Goal: Task Accomplishment & Management: Manage account settings

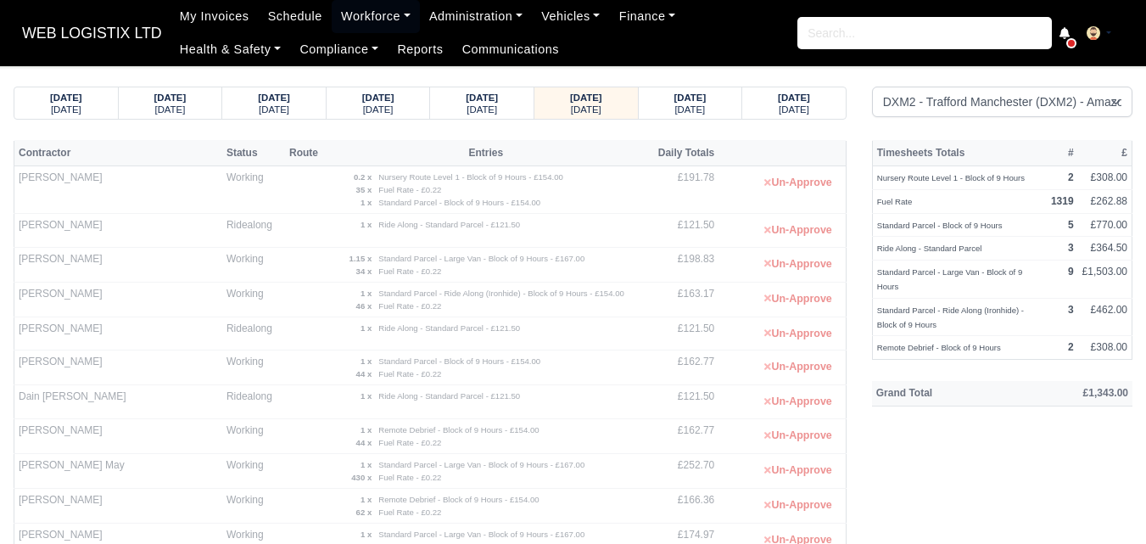
select select "1"
click at [699, 99] on strong "08/09/2025" at bounding box center [690, 97] width 32 height 10
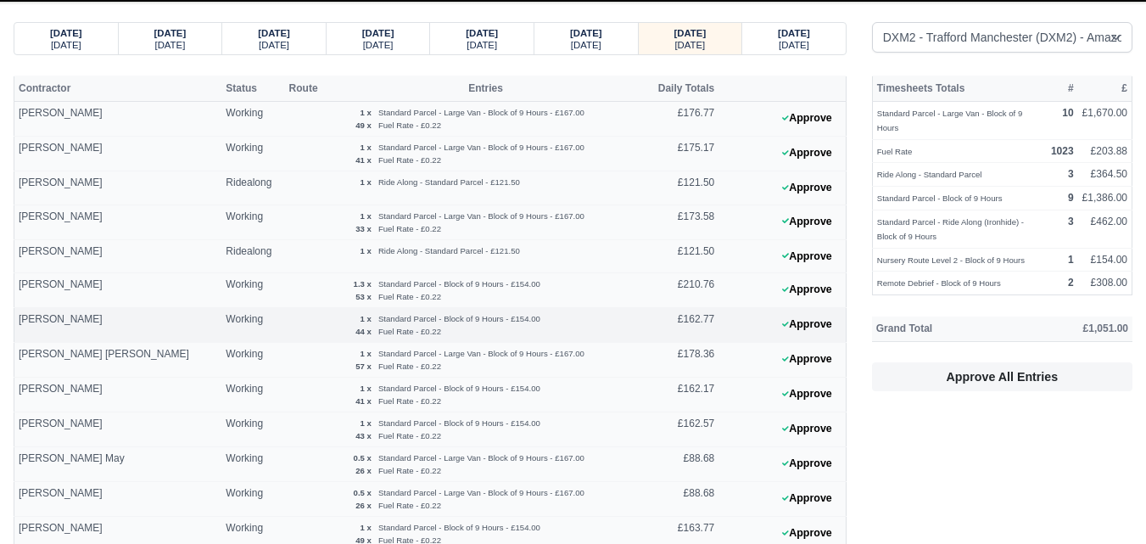
scroll to position [142, 0]
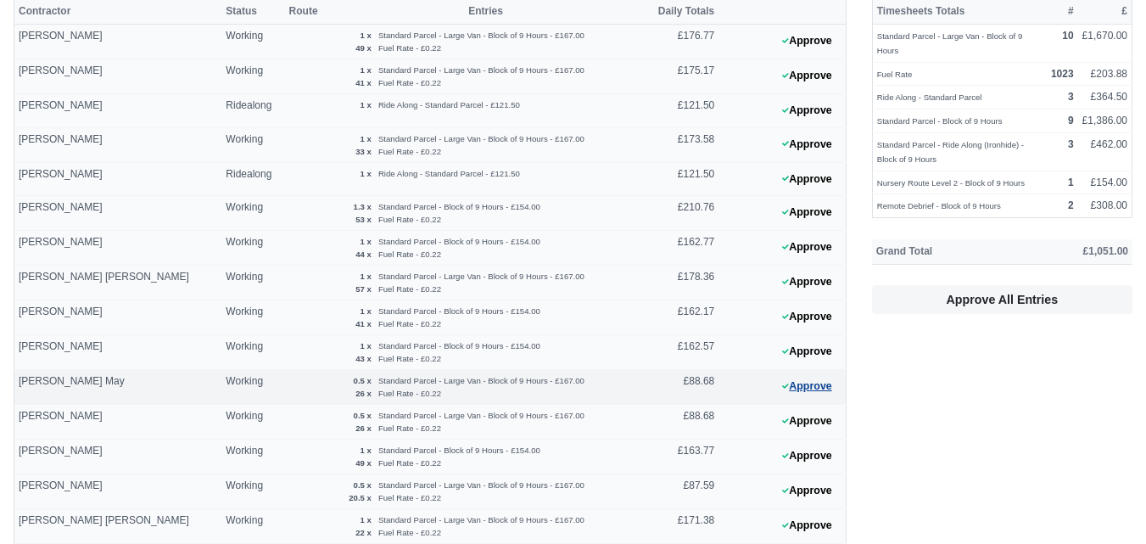
click at [828, 393] on button "Approve" at bounding box center [806, 386] width 69 height 25
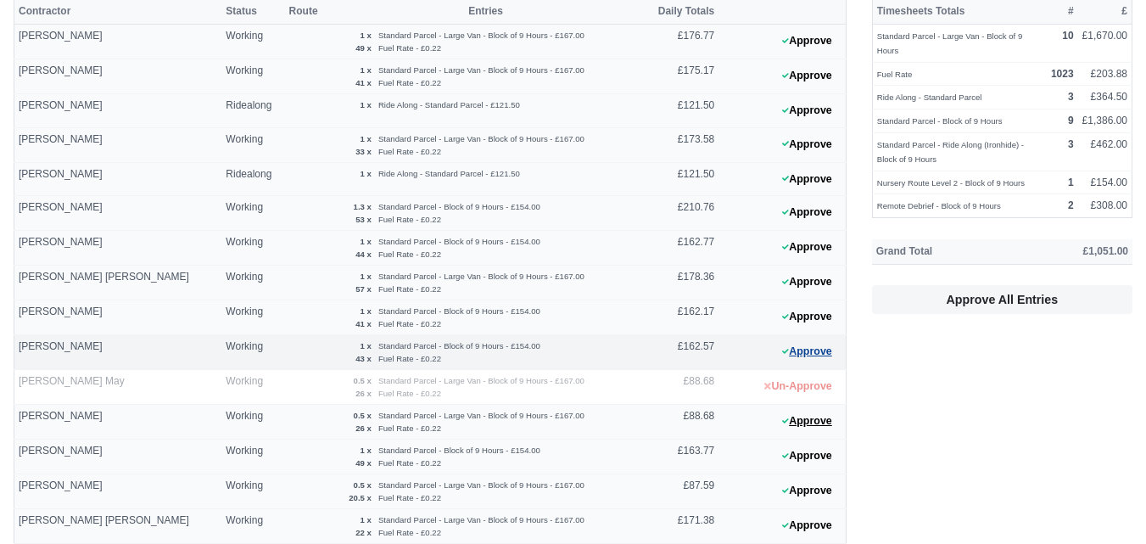
drag, startPoint x: 794, startPoint y: 427, endPoint x: 792, endPoint y: 360, distance: 67.9
click at [794, 428] on button "Approve" at bounding box center [806, 421] width 69 height 25
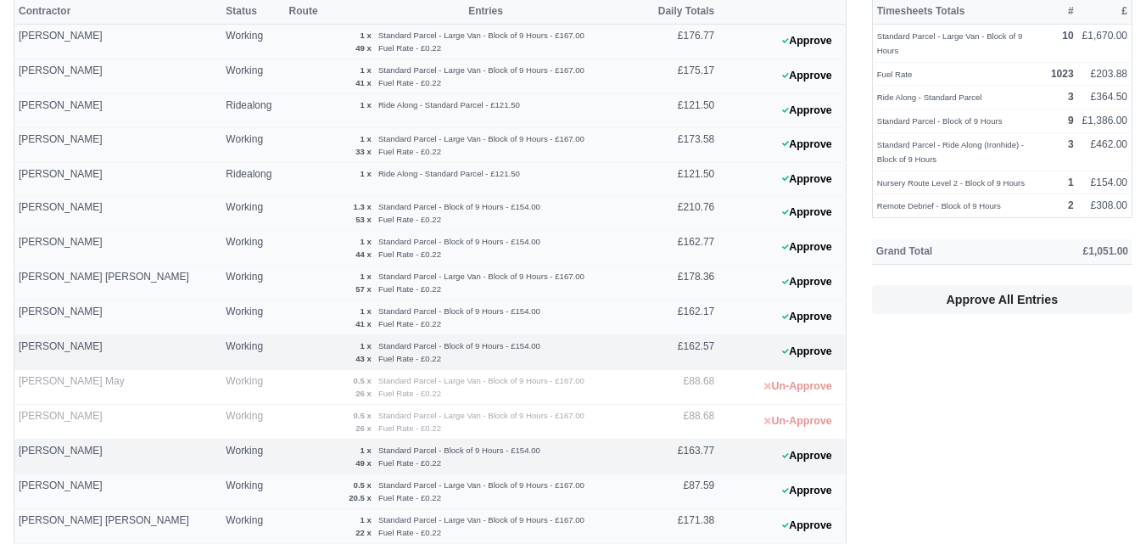
scroll to position [282, 0]
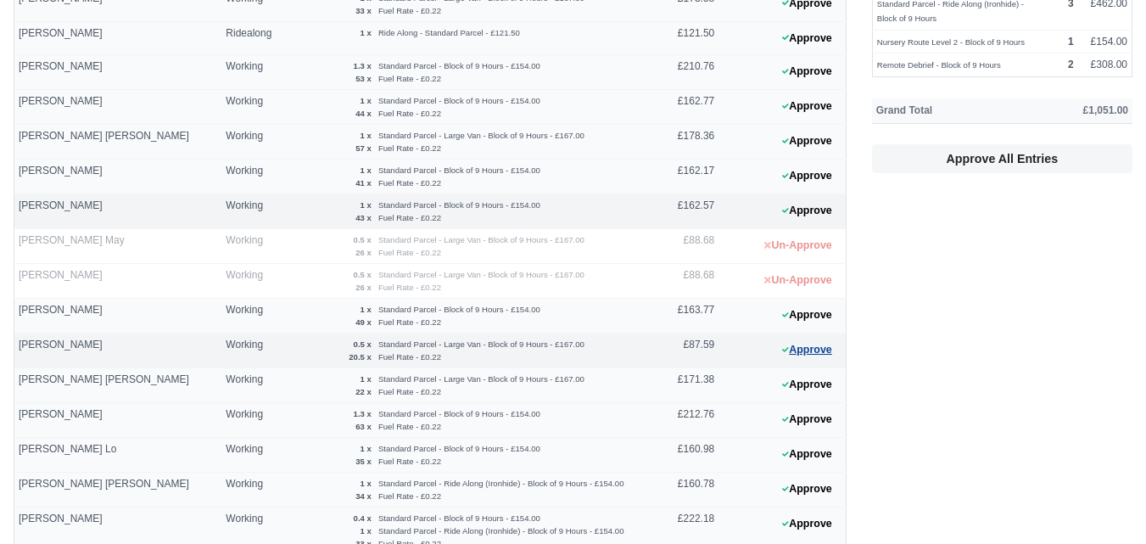
click at [777, 350] on button "Approve" at bounding box center [806, 349] width 69 height 25
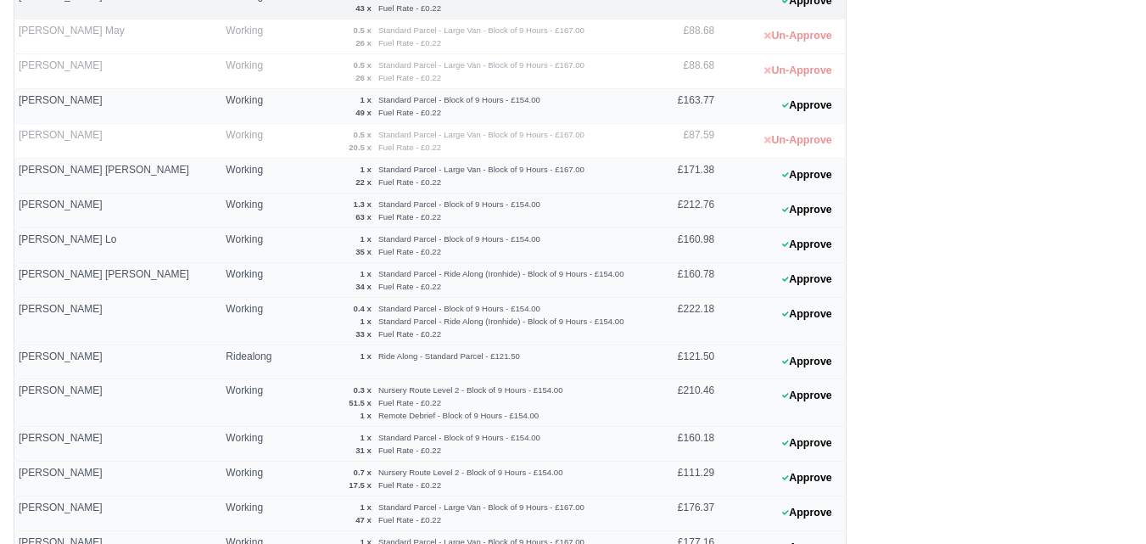
scroll to position [672, 0]
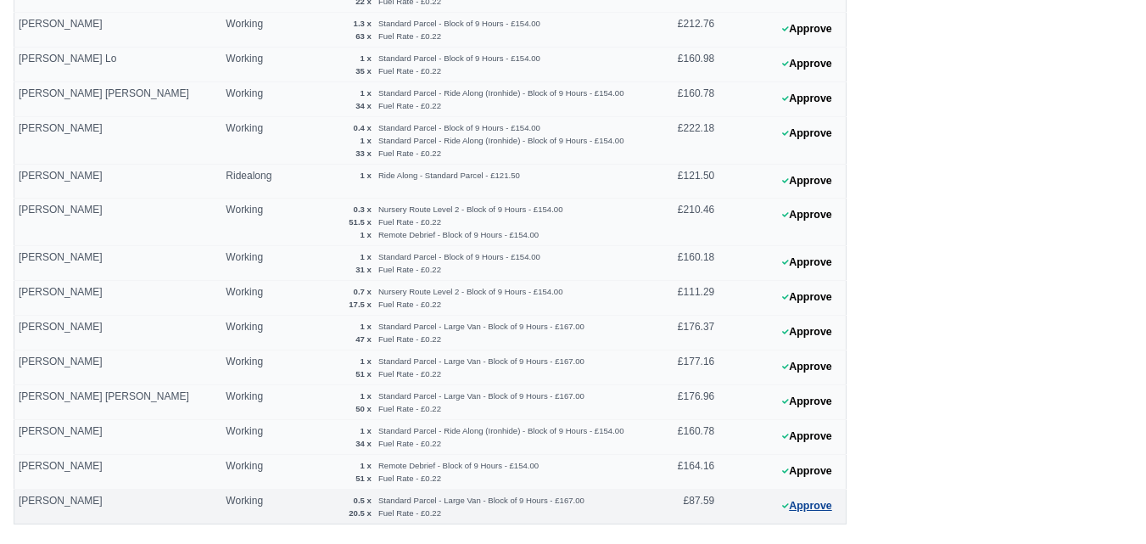
click at [810, 504] on button "Approve" at bounding box center [806, 506] width 69 height 25
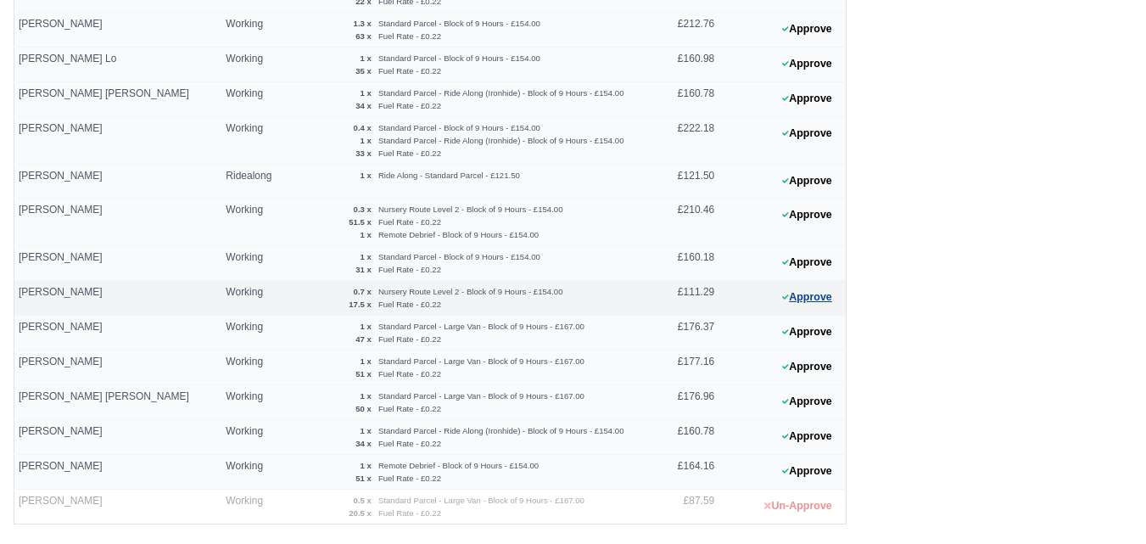
click at [807, 305] on button "Approve" at bounding box center [806, 297] width 69 height 25
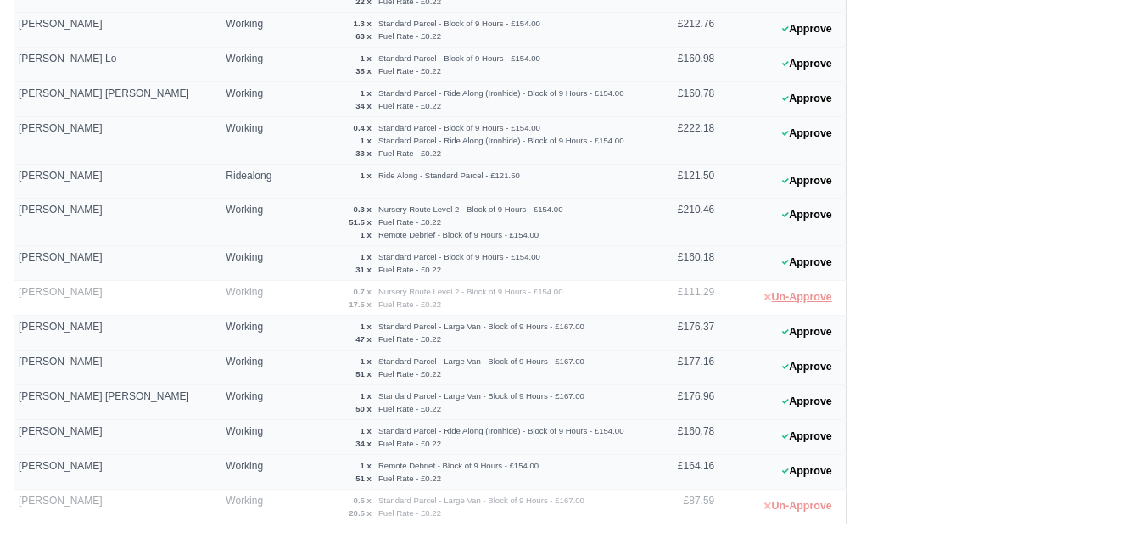
click at [808, 304] on button "Un-Approve" at bounding box center [798, 297] width 86 height 25
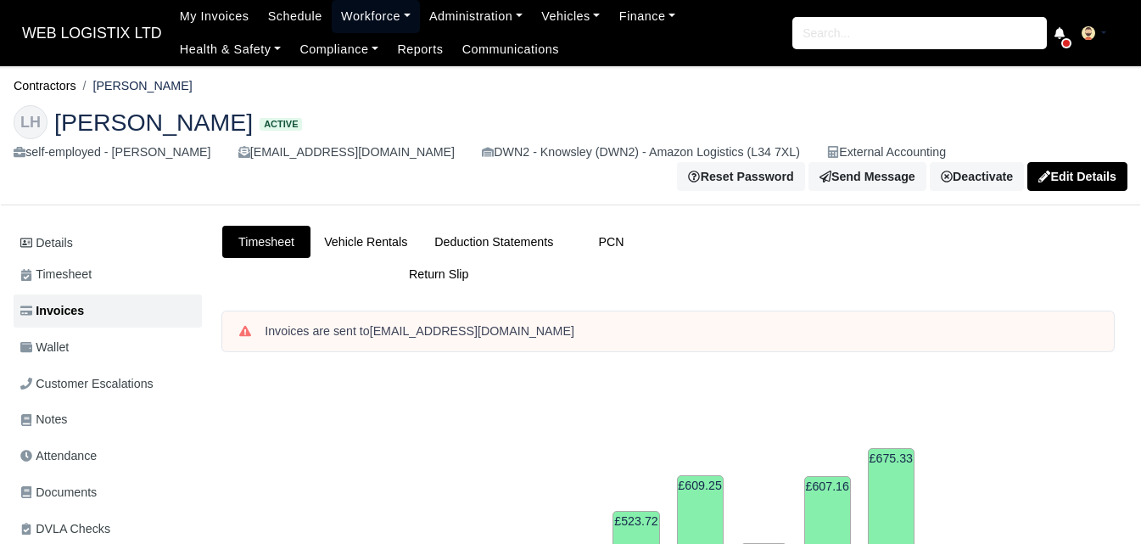
click at [339, 26] on link "Workforce" at bounding box center [376, 16] width 88 height 33
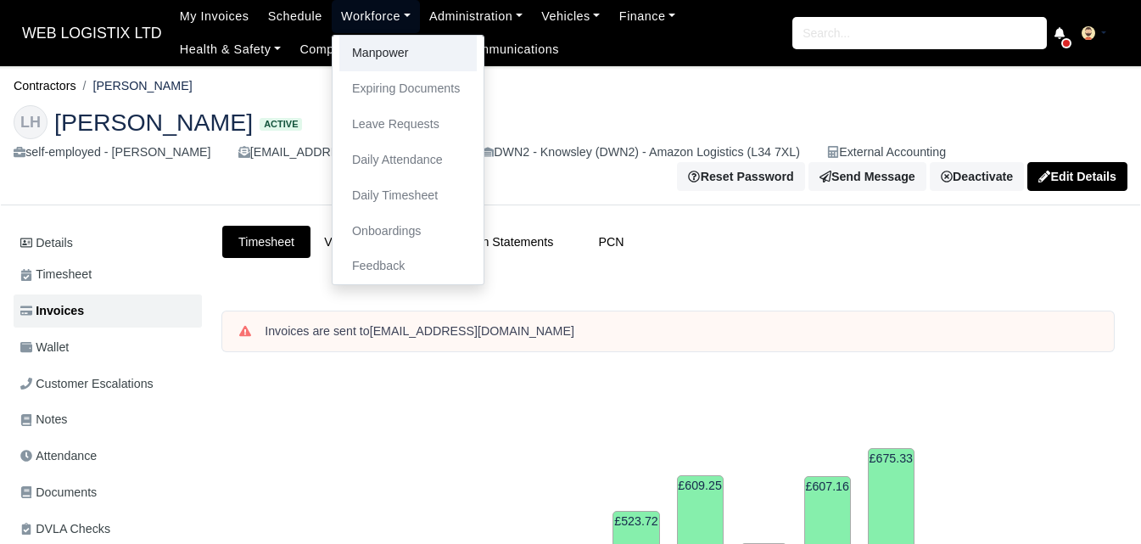
click at [411, 53] on link "Manpower" at bounding box center [407, 54] width 137 height 36
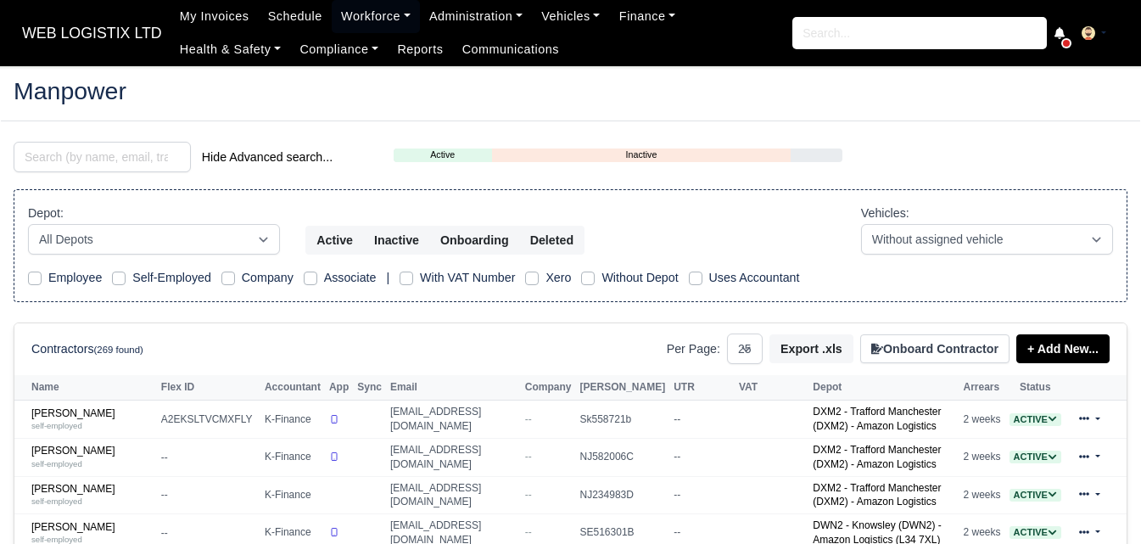
select select "25"
click input "search"
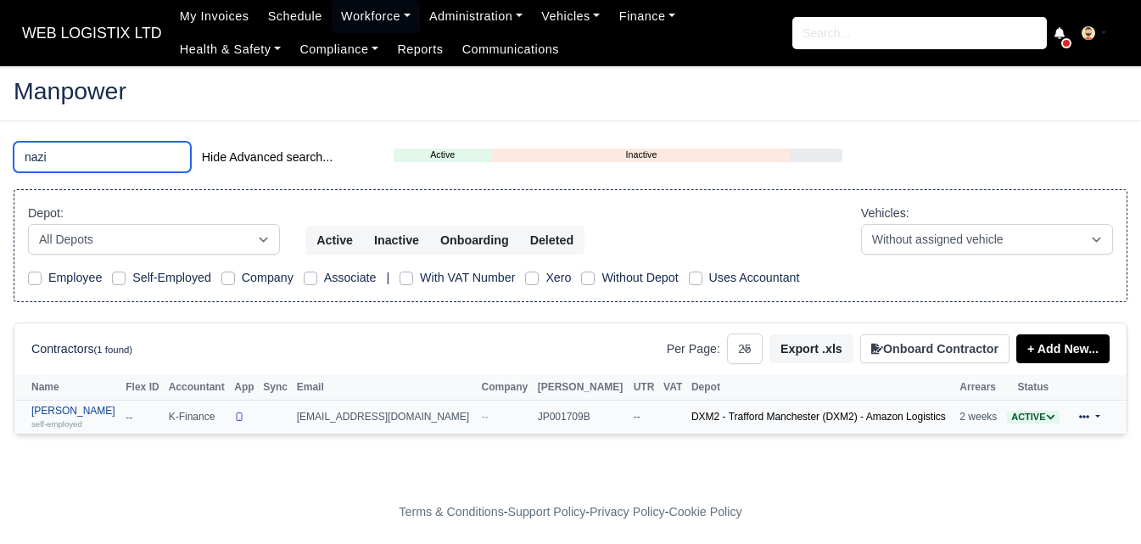
type input "nazi"
click link "Nazim Uddin self-employed"
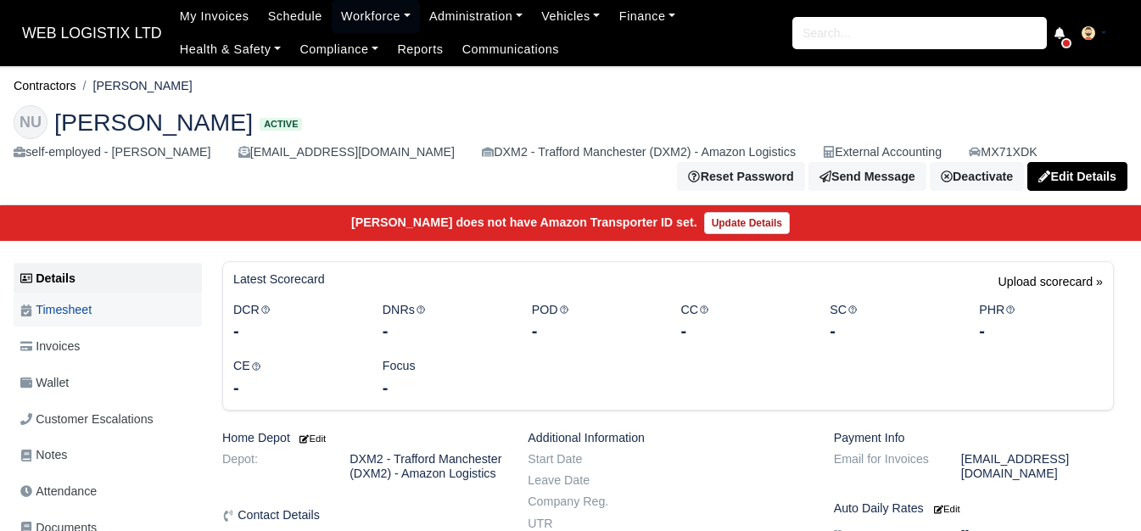
click at [92, 320] on span "Timesheet" at bounding box center [55, 310] width 71 height 20
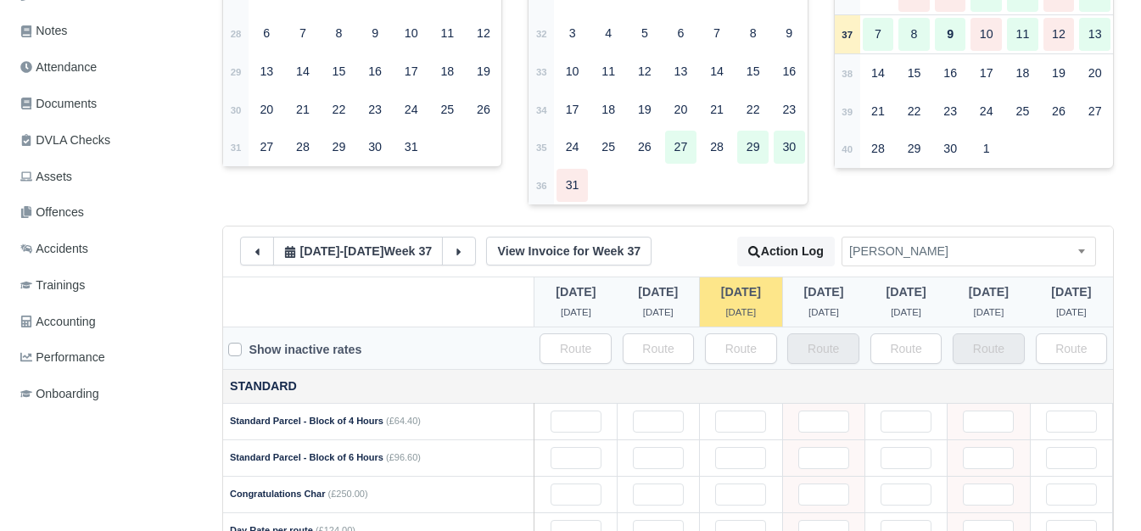
scroll to position [282, 0]
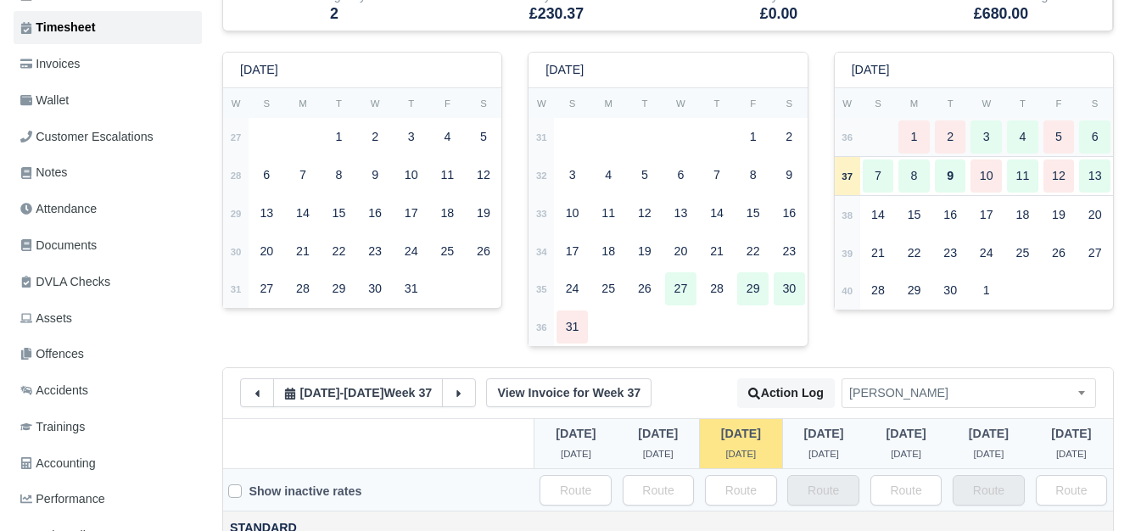
click at [851, 142] on strong "36" at bounding box center [846, 137] width 11 height 10
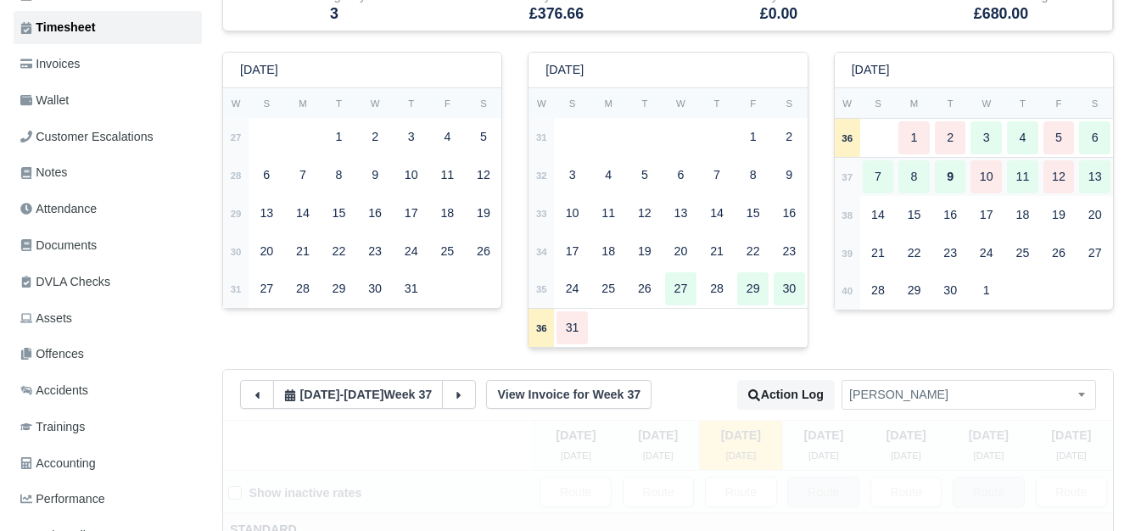
click at [845, 171] on td "37" at bounding box center [846, 177] width 25 height 38
type input "28"
type input "29"
type input "0.8"
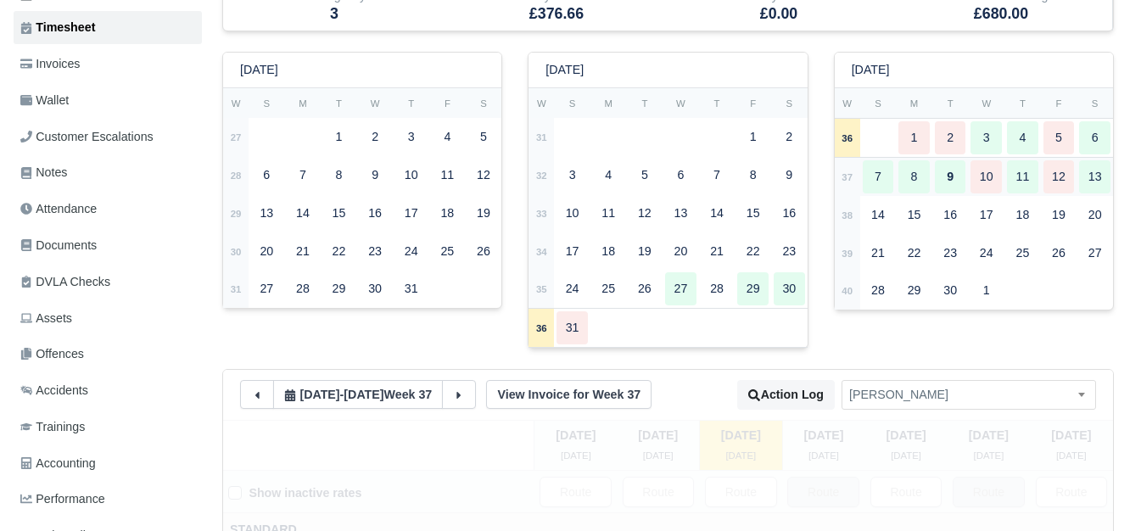
type input "0.8"
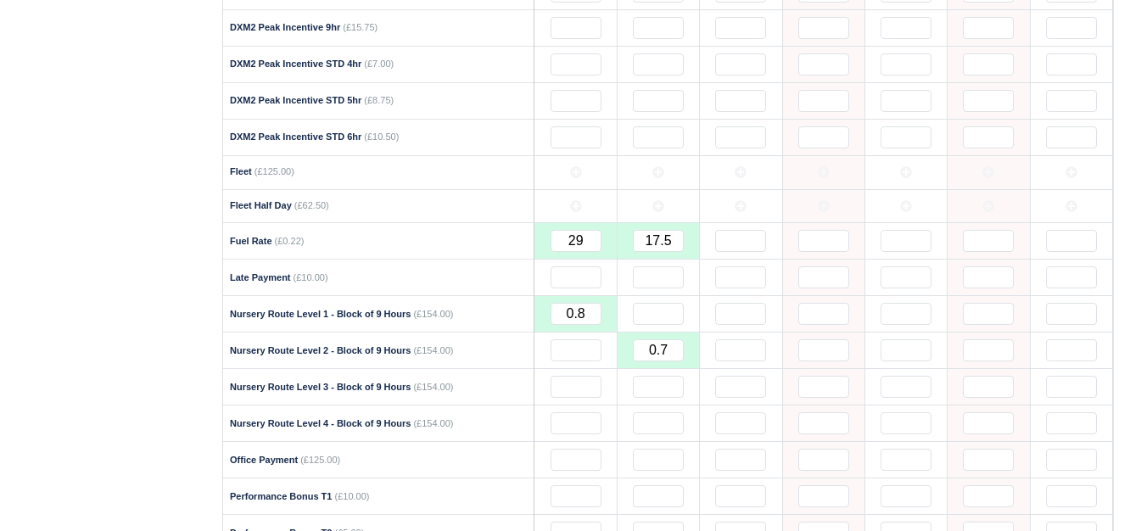
scroll to position [895, 0]
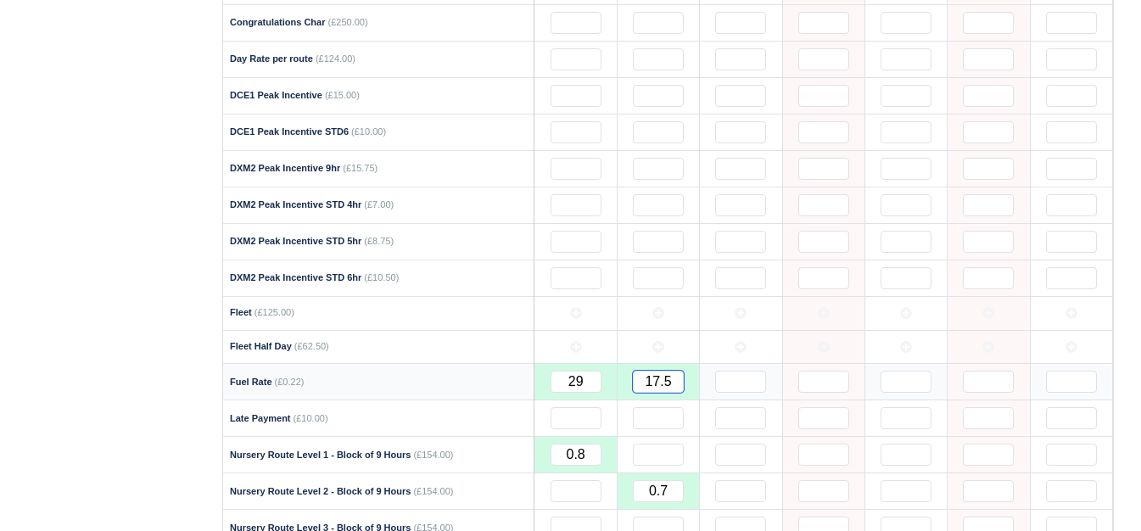
click at [656, 388] on input "17.5" at bounding box center [658, 382] width 51 height 22
click at [658, 393] on input "17.5" at bounding box center [658, 382] width 51 height 22
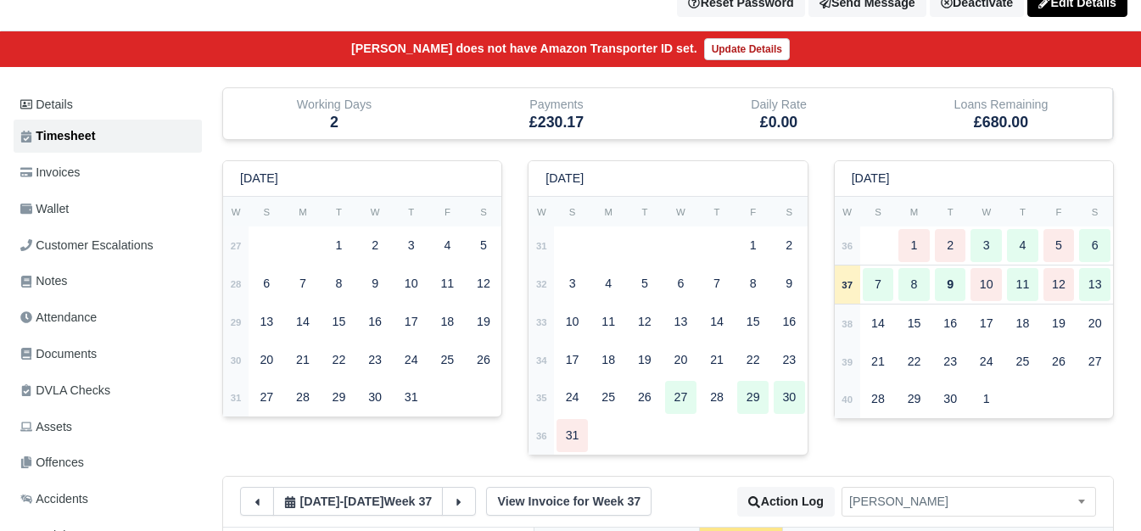
scroll to position [0, 0]
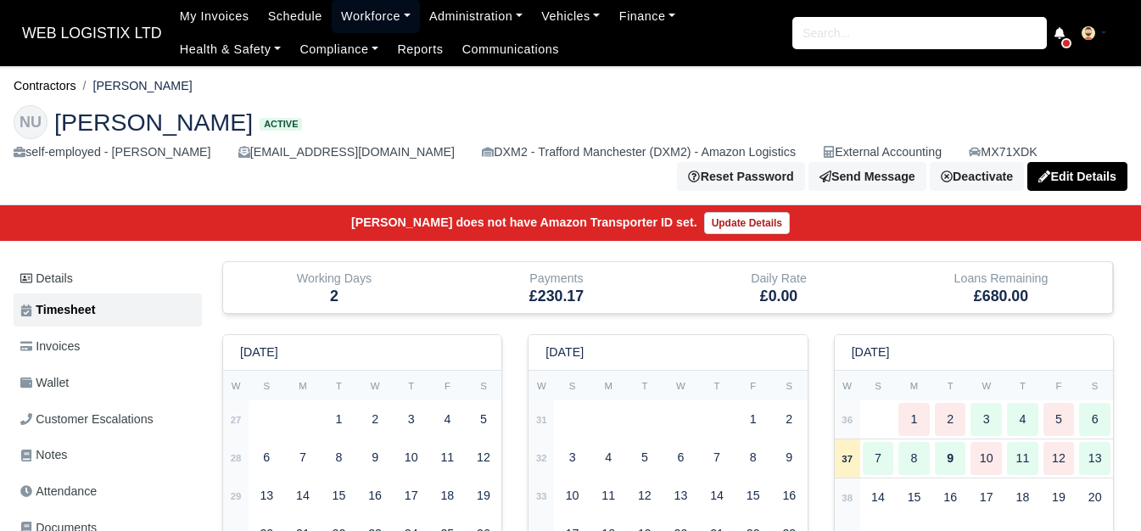
click at [335, 29] on link "Workforce" at bounding box center [376, 16] width 88 height 33
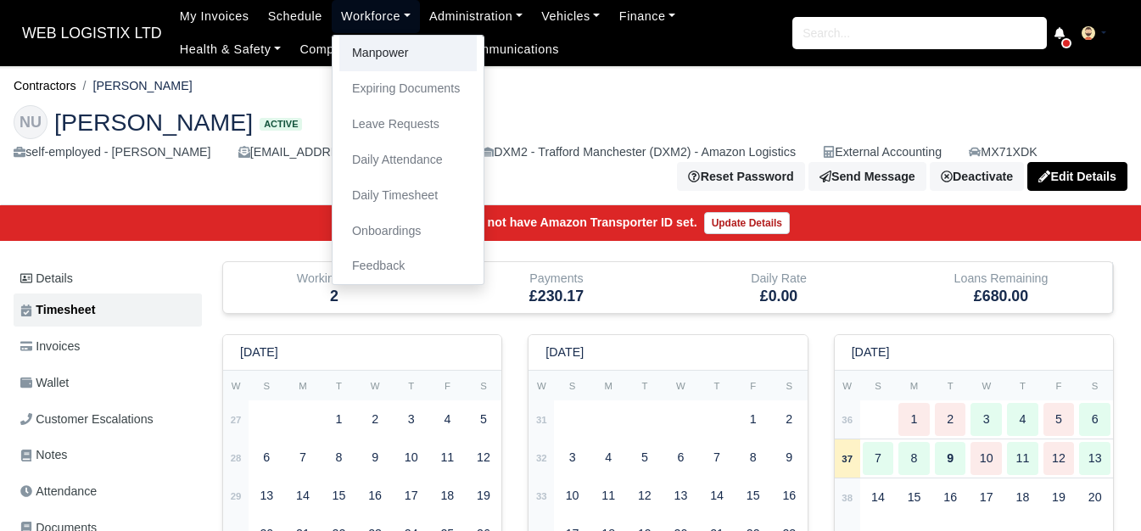
click at [339, 58] on link "Manpower" at bounding box center [407, 54] width 137 height 36
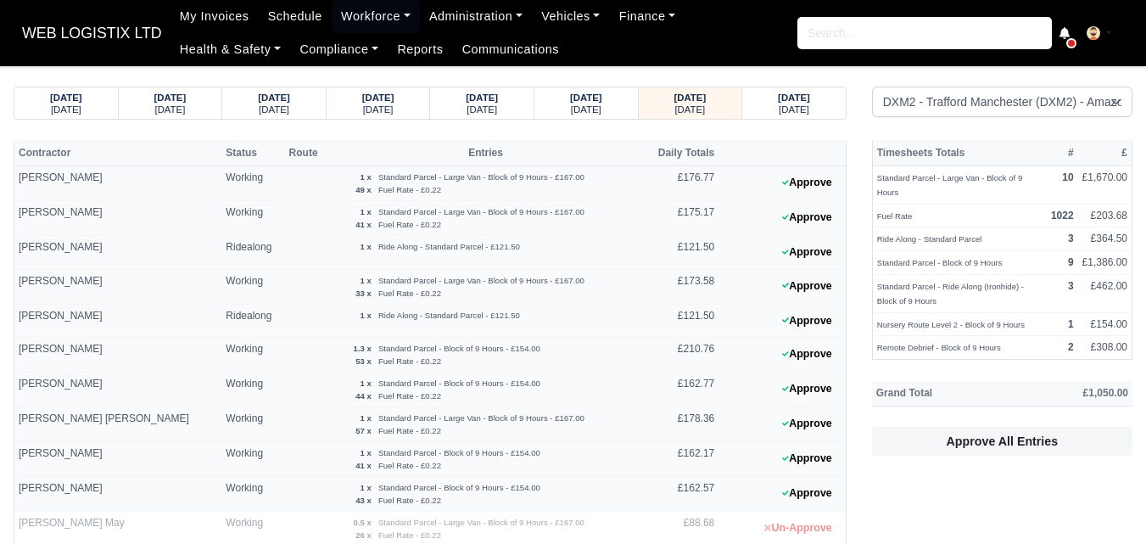
select select "1"
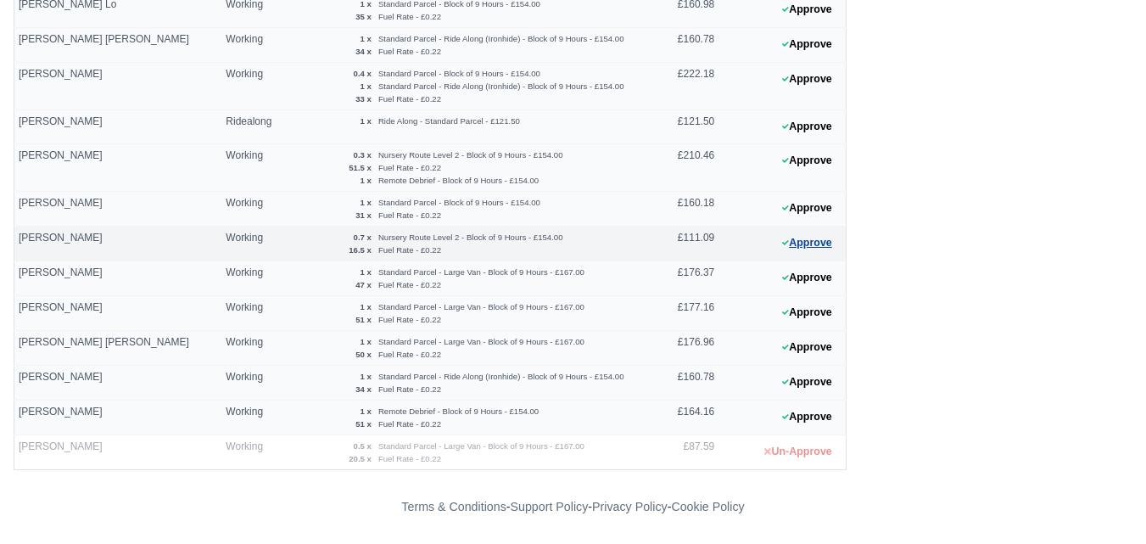
scroll to position [727, 0]
click at [783, 247] on button "Approve" at bounding box center [806, 243] width 69 height 25
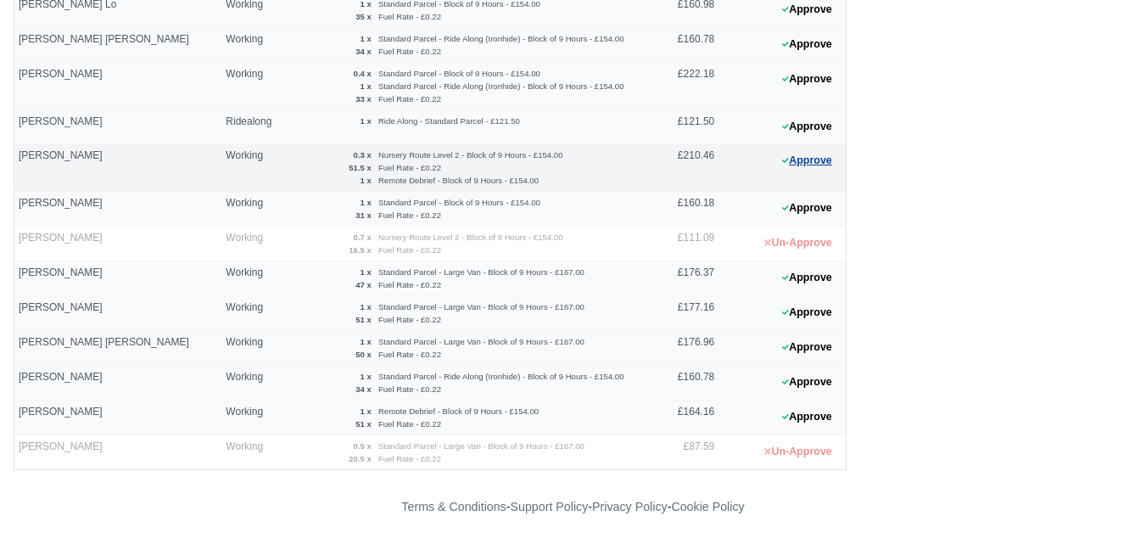
click at [825, 158] on button "Approve" at bounding box center [806, 160] width 69 height 25
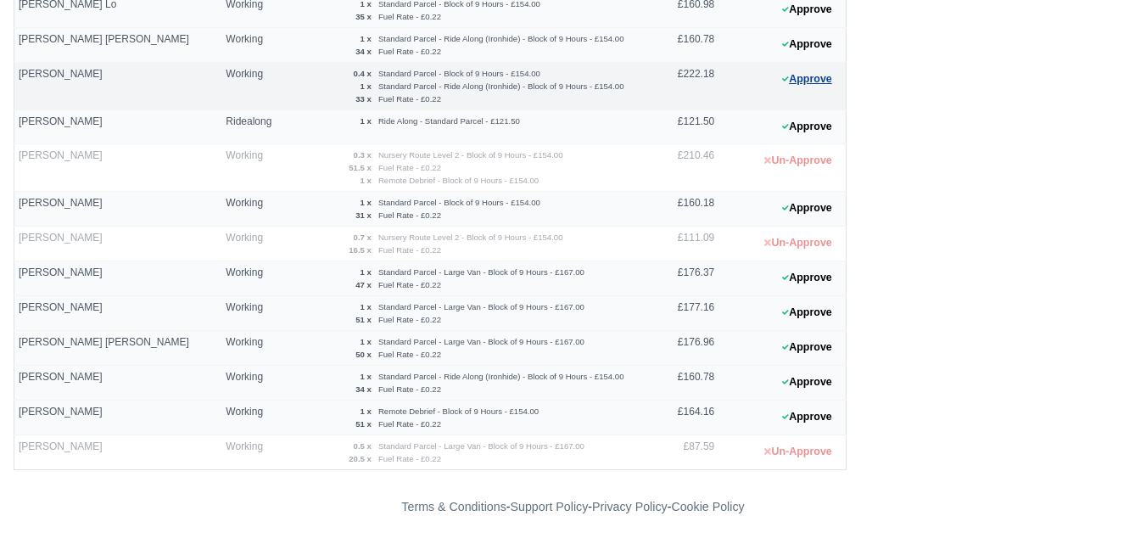
click at [815, 87] on button "Approve" at bounding box center [806, 79] width 69 height 25
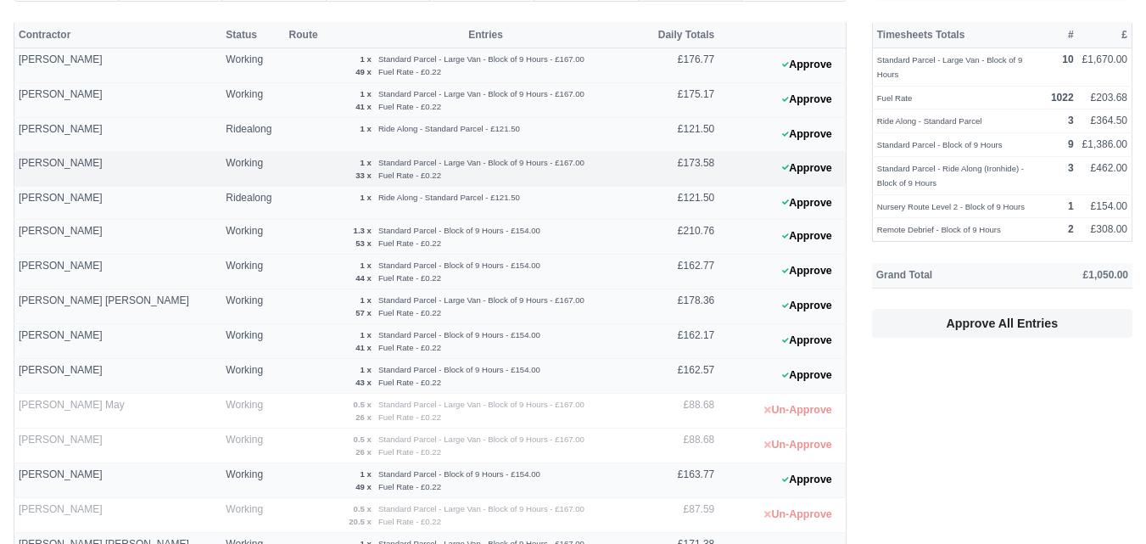
scroll to position [0, 0]
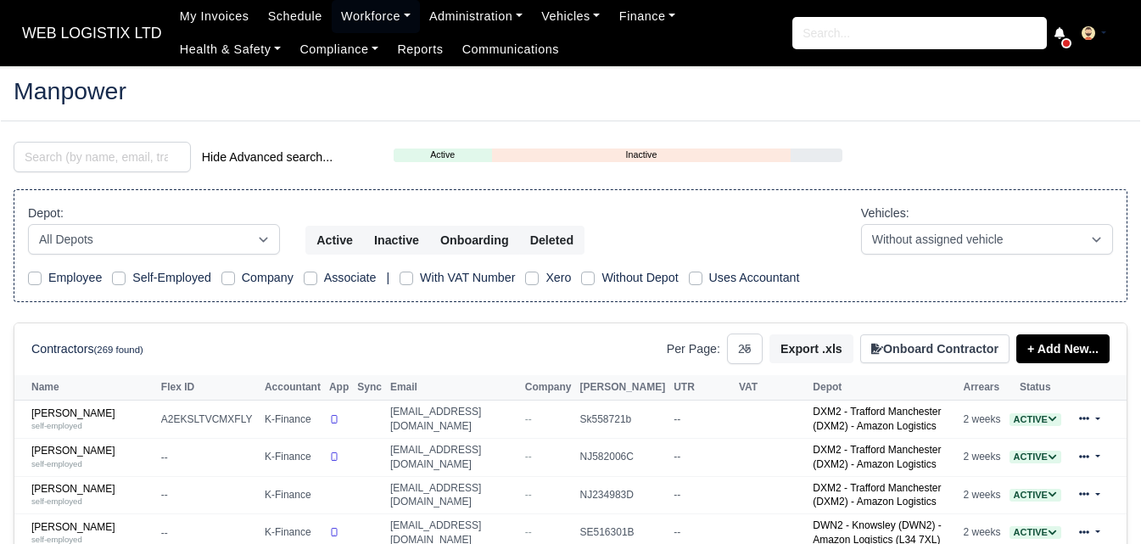
select select "25"
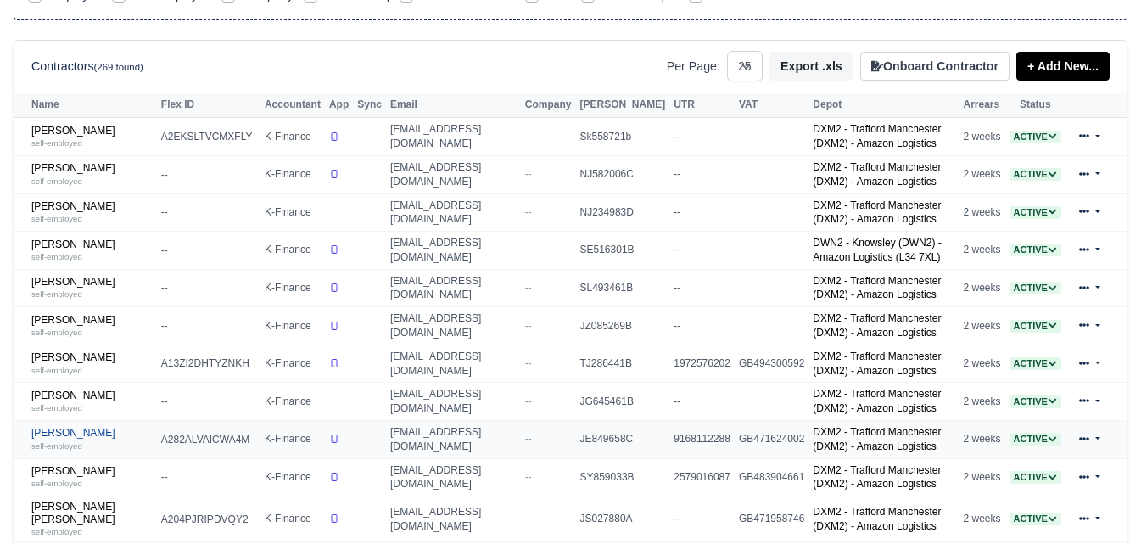
scroll to position [282, 0]
click at [54, 449] on small "self-employed" at bounding box center [56, 445] width 51 height 9
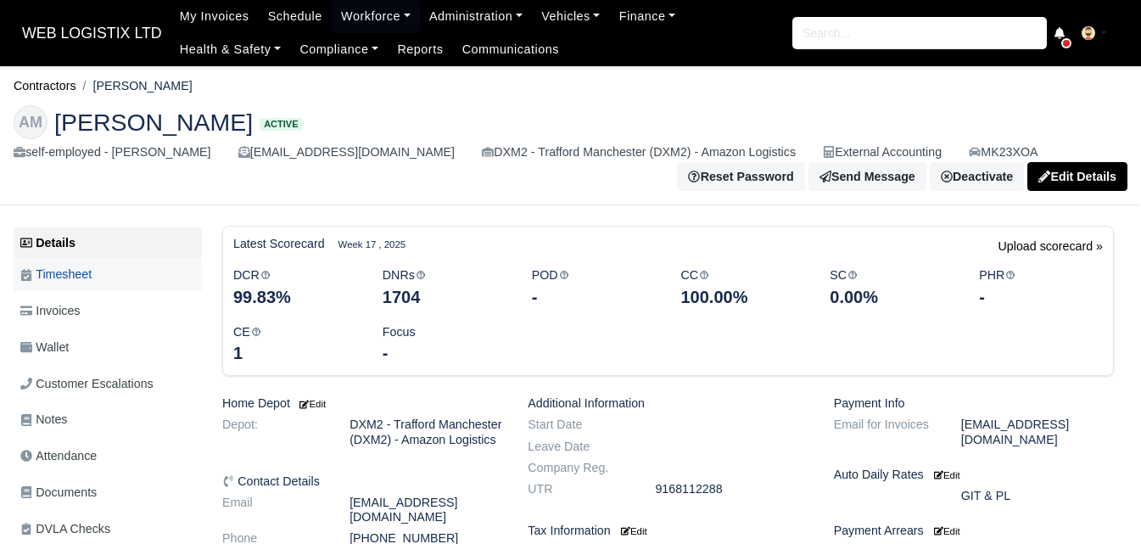
click at [52, 280] on span "Timesheet" at bounding box center [55, 275] width 71 height 20
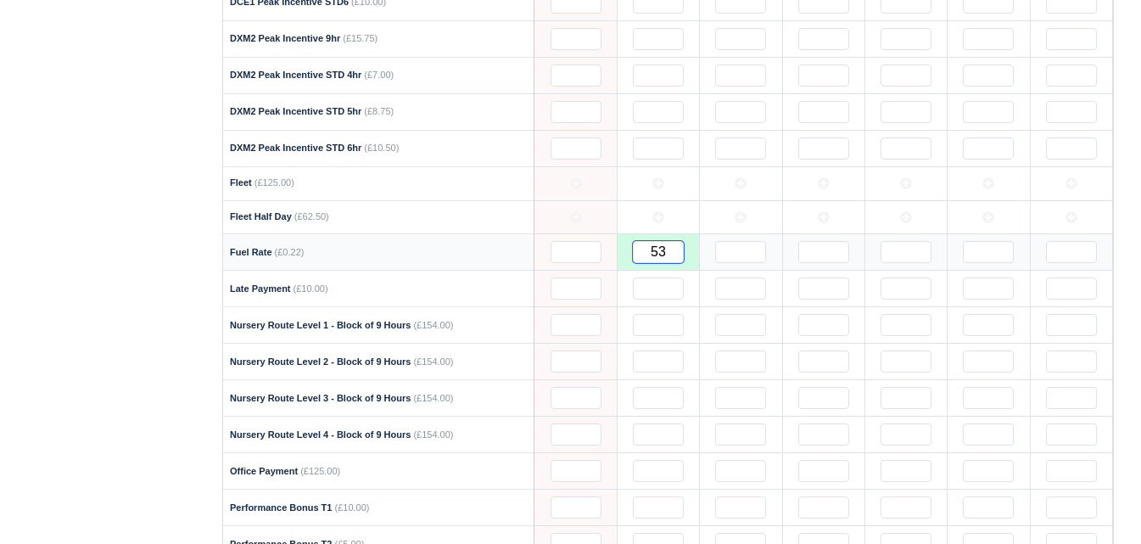
click at [672, 259] on input "53" at bounding box center [658, 252] width 51 height 22
type input "53.5"
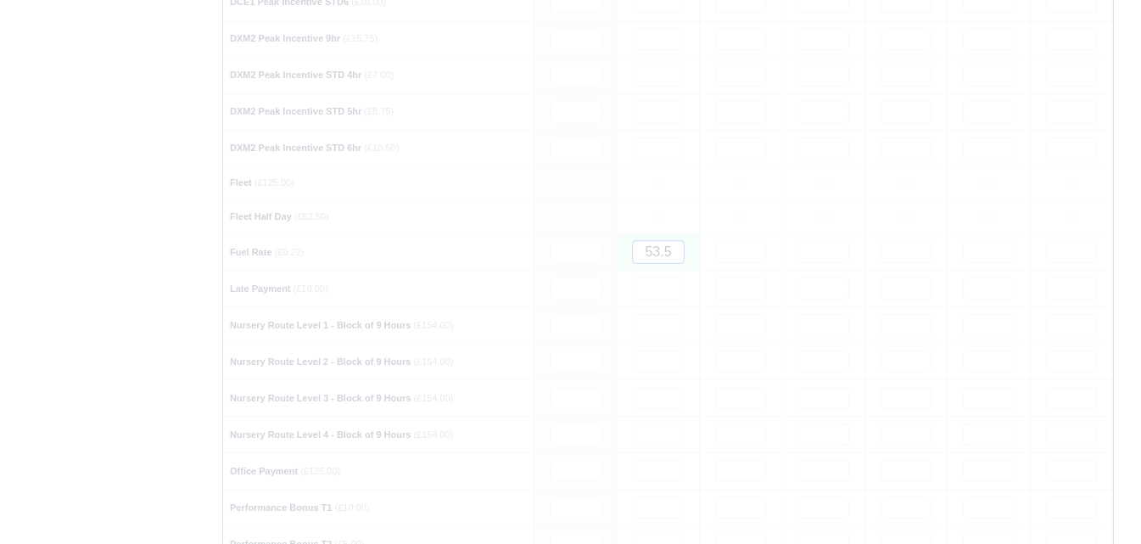
type input "53"
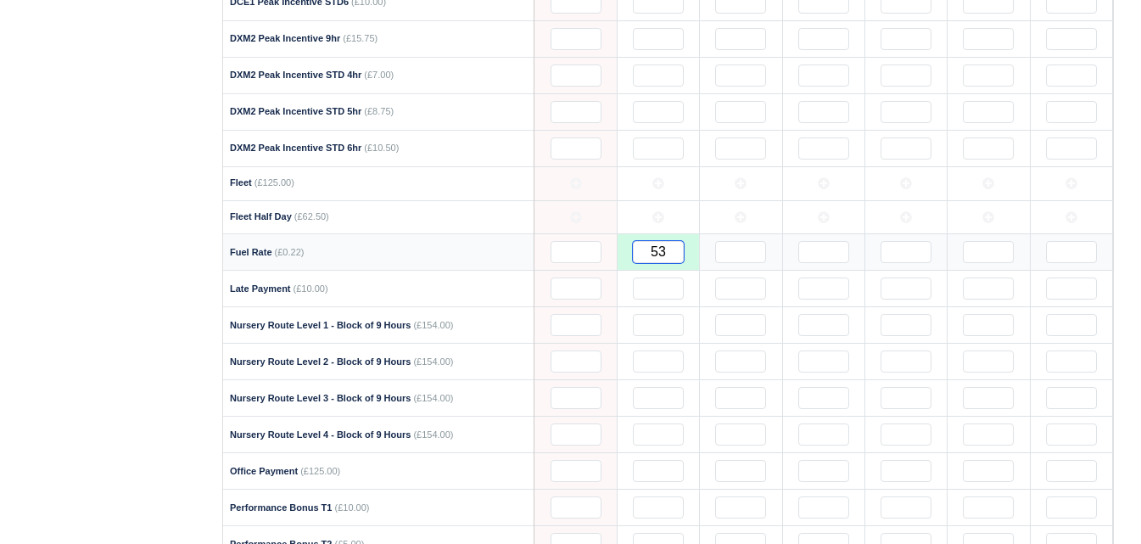
click at [671, 254] on input "53" at bounding box center [658, 252] width 51 height 22
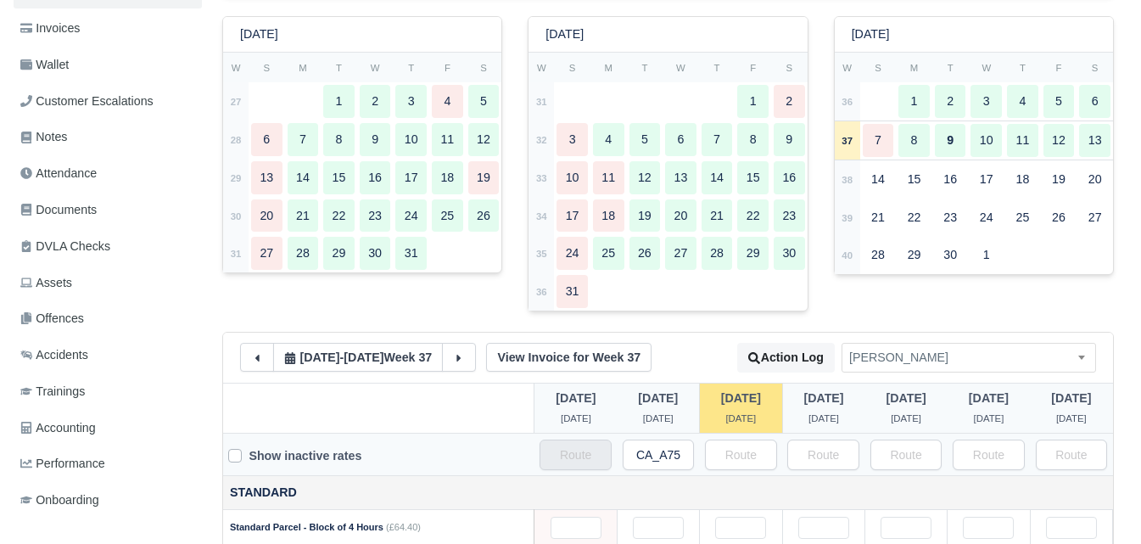
scroll to position [0, 0]
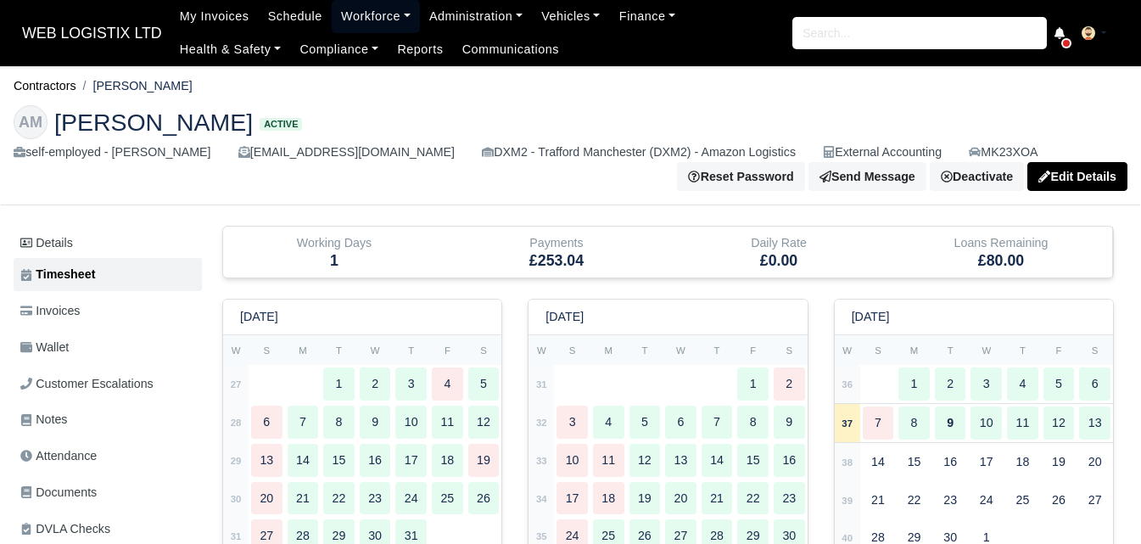
click at [334, 4] on link "Workforce" at bounding box center [376, 16] width 88 height 33
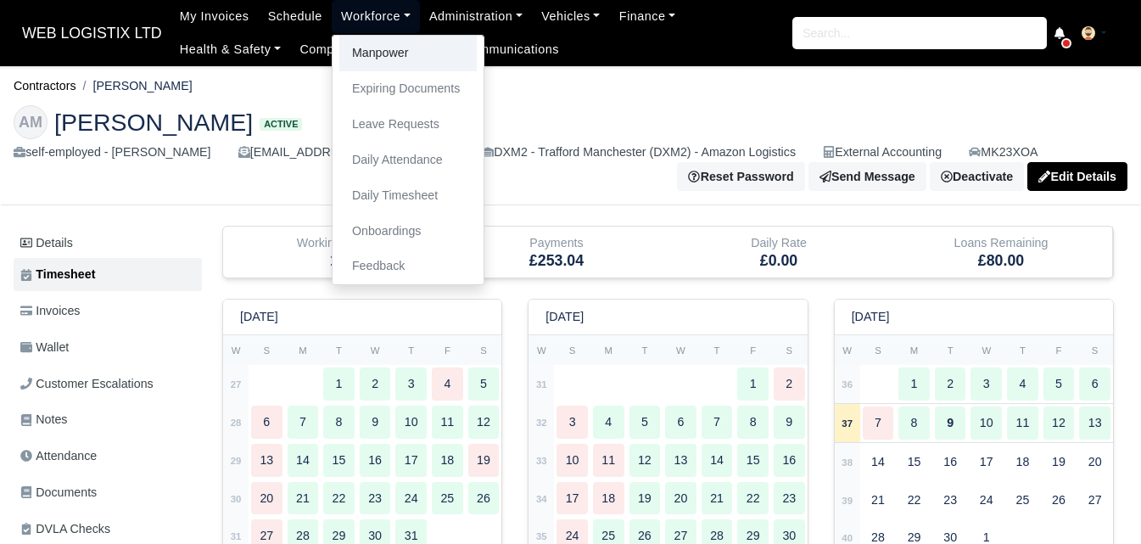
click at [339, 36] on link "Manpower" at bounding box center [407, 54] width 137 height 36
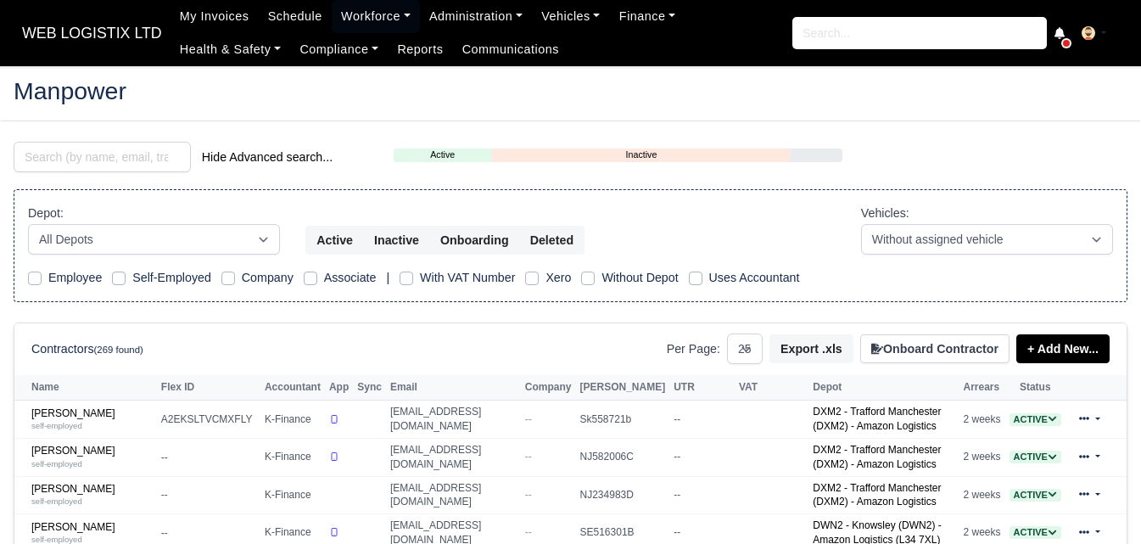
select select "25"
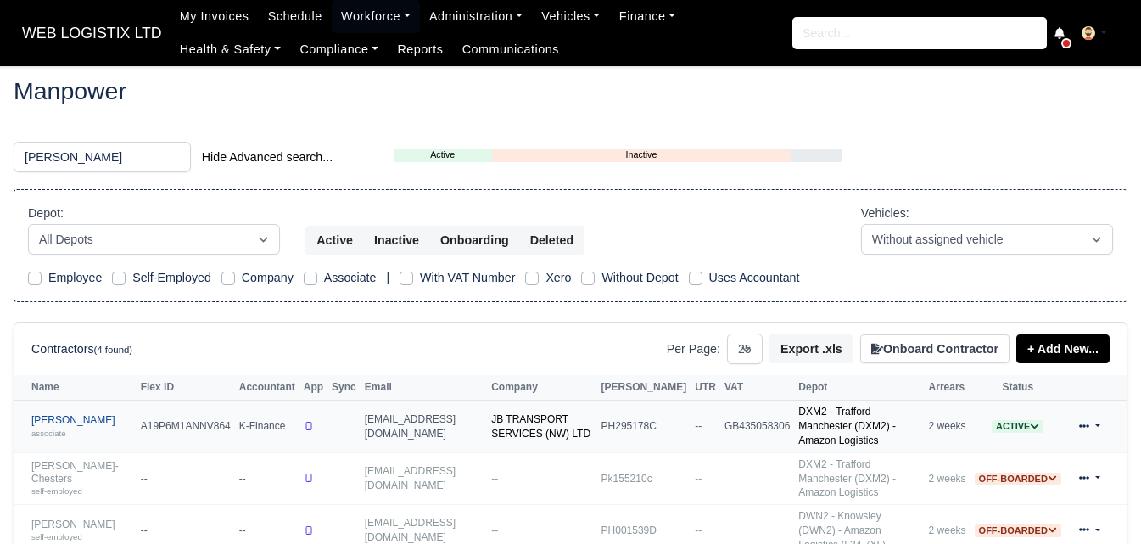
type input "joshua"
click at [69, 429] on link "Joshua James Blemmings associate" at bounding box center [81, 426] width 101 height 25
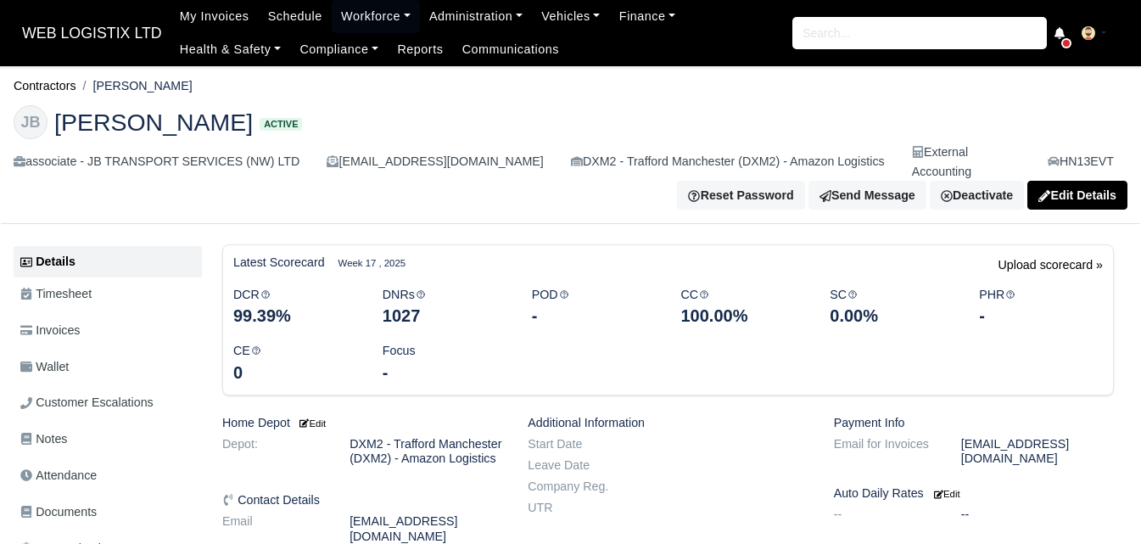
click at [109, 279] on link "Timesheet" at bounding box center [108, 293] width 188 height 33
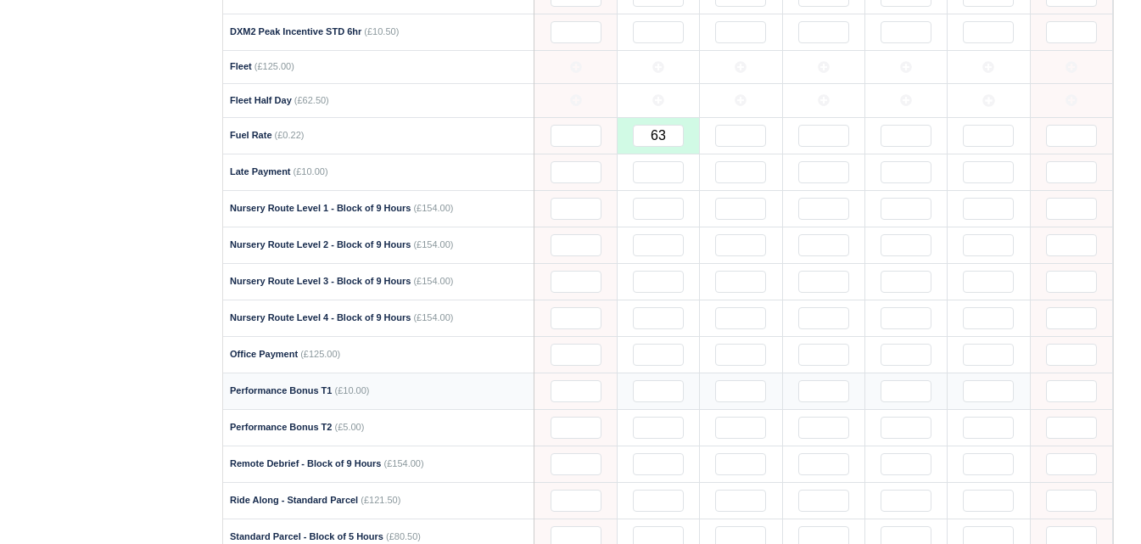
scroll to position [1130, 0]
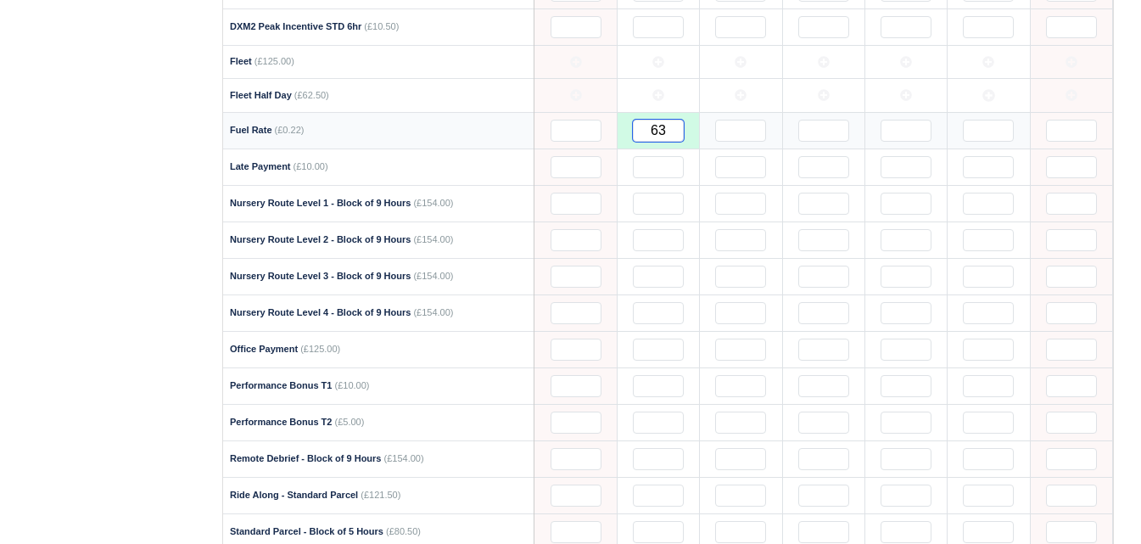
click at [669, 120] on input "63" at bounding box center [658, 131] width 51 height 22
type input "63.5"
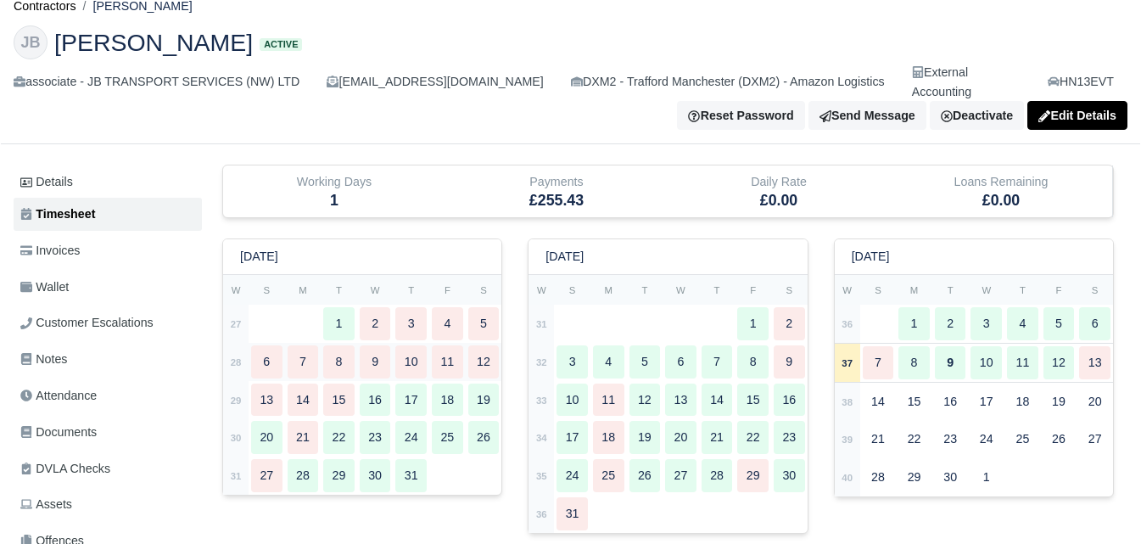
scroll to position [0, 0]
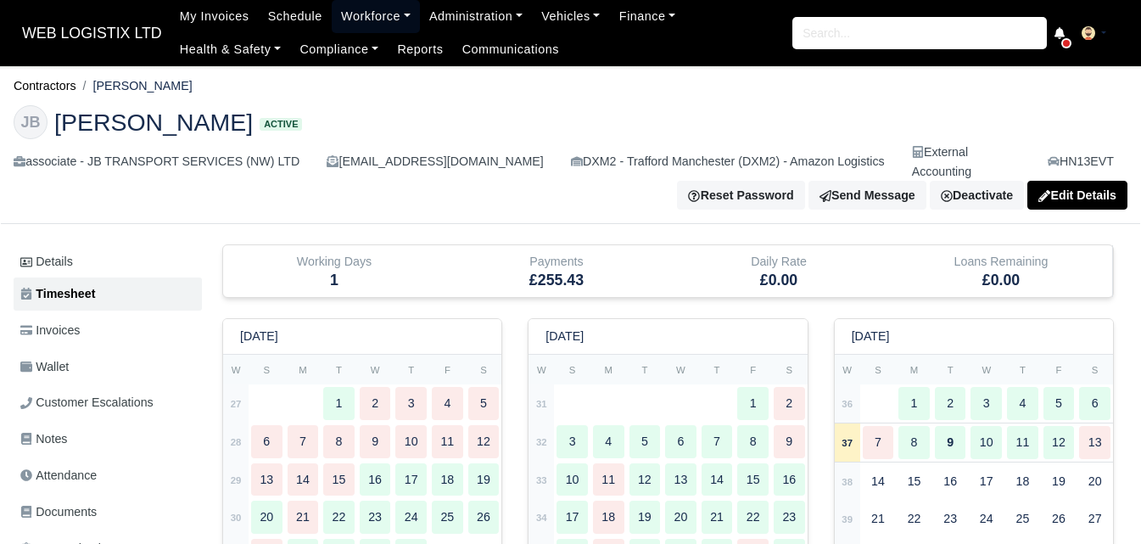
click at [366, 7] on link "Workforce" at bounding box center [376, 16] width 88 height 33
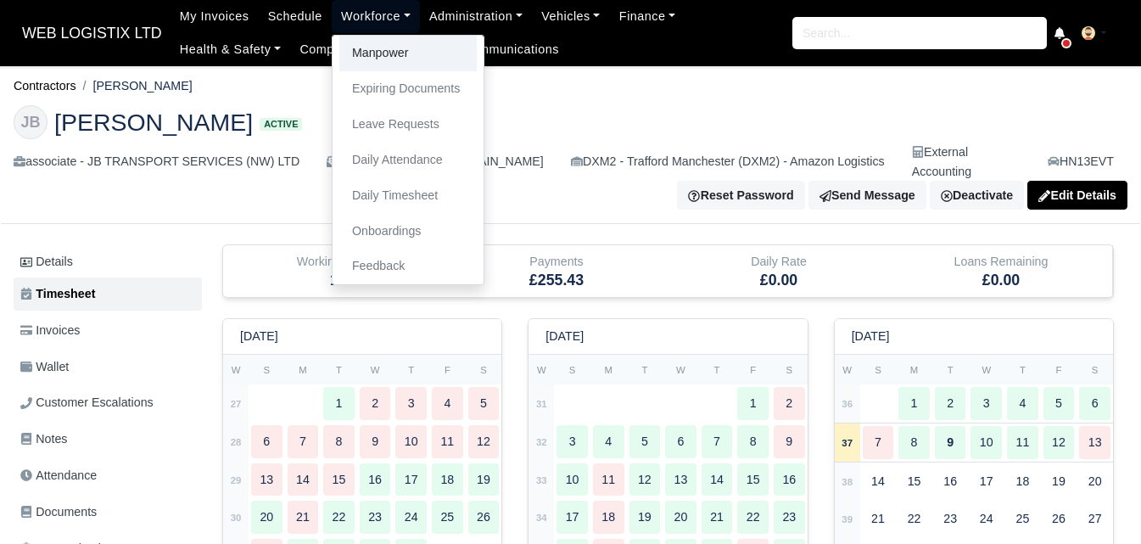
click at [365, 62] on link "Manpower" at bounding box center [407, 54] width 137 height 36
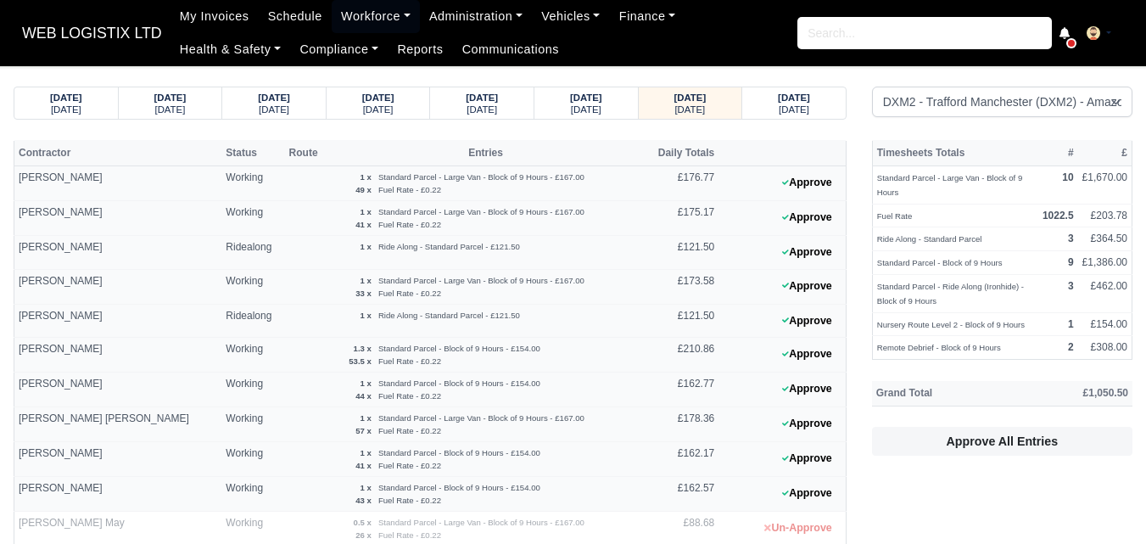
select select "1"
click at [795, 107] on small "[DATE]" at bounding box center [793, 109] width 31 height 10
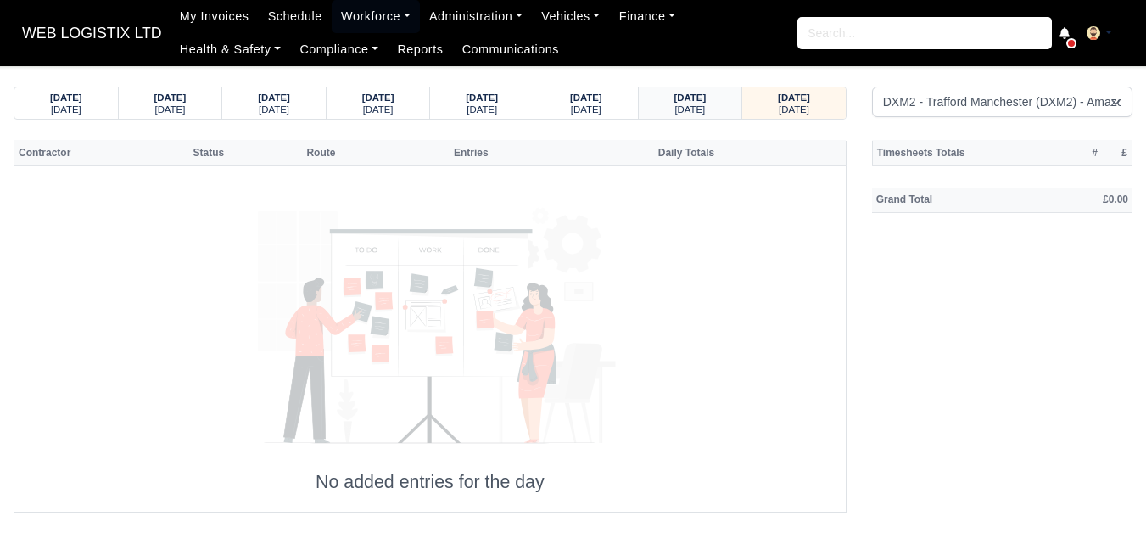
click at [701, 107] on small "[DATE]" at bounding box center [689, 109] width 31 height 10
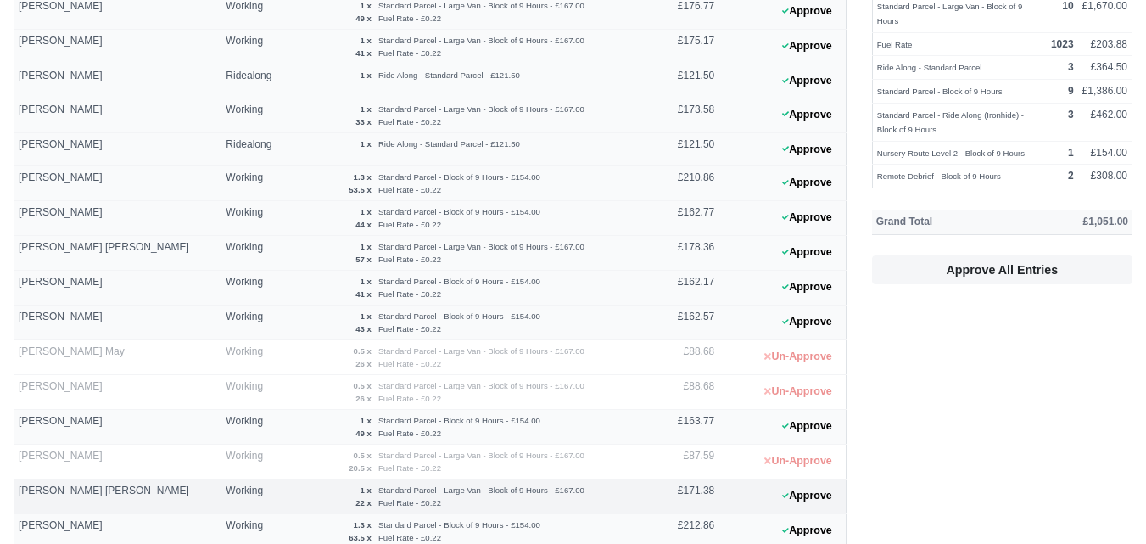
scroll to position [142, 0]
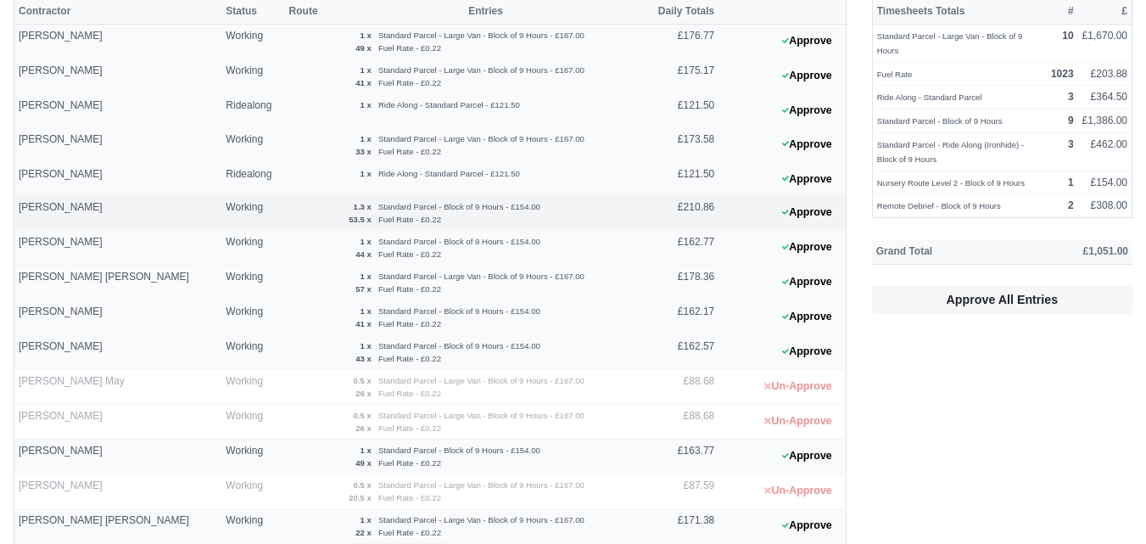
click at [833, 198] on 1757413570 "Approve" at bounding box center [781, 213] width 127 height 35
click at [817, 203] on button "Approve" at bounding box center [806, 212] width 69 height 25
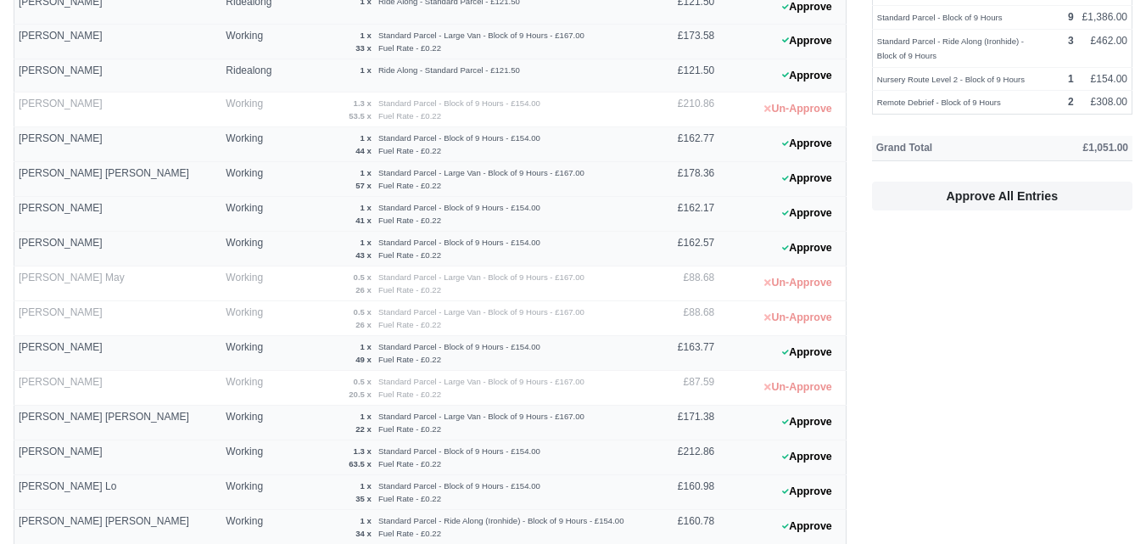
scroll to position [424, 0]
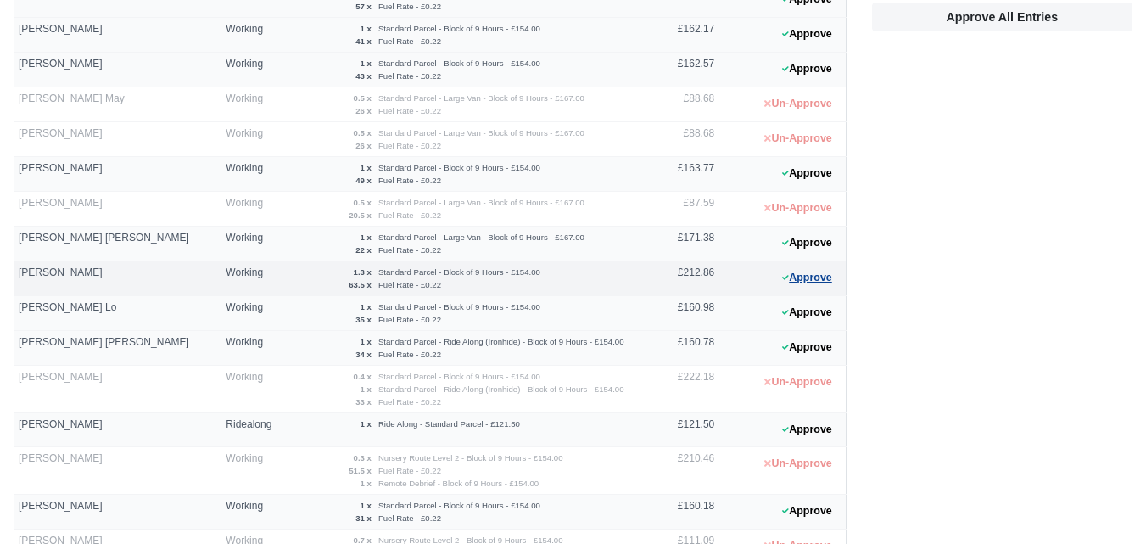
click at [828, 281] on button "Approve" at bounding box center [806, 277] width 69 height 25
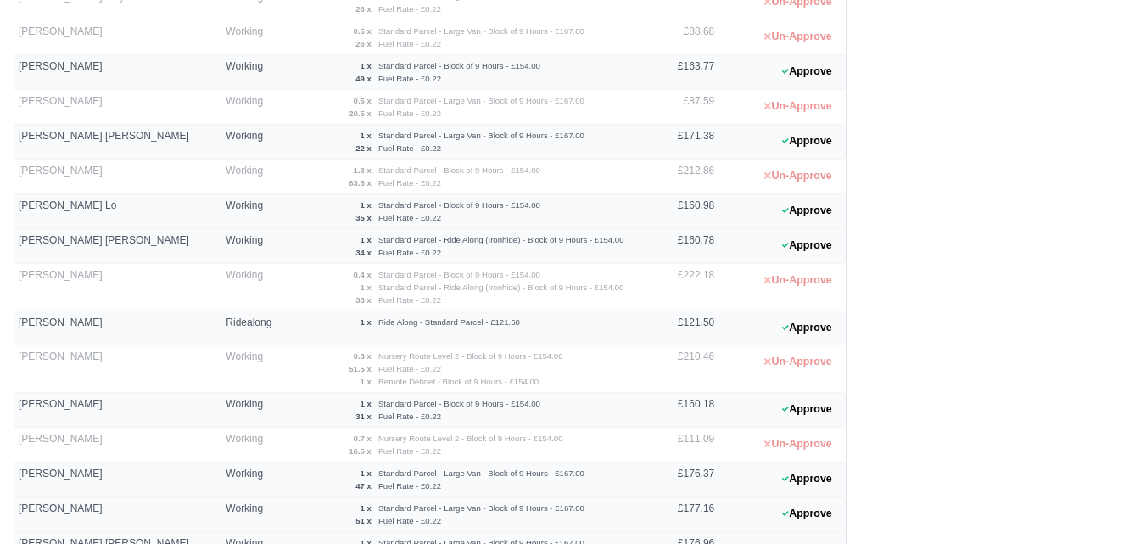
scroll to position [566, 0]
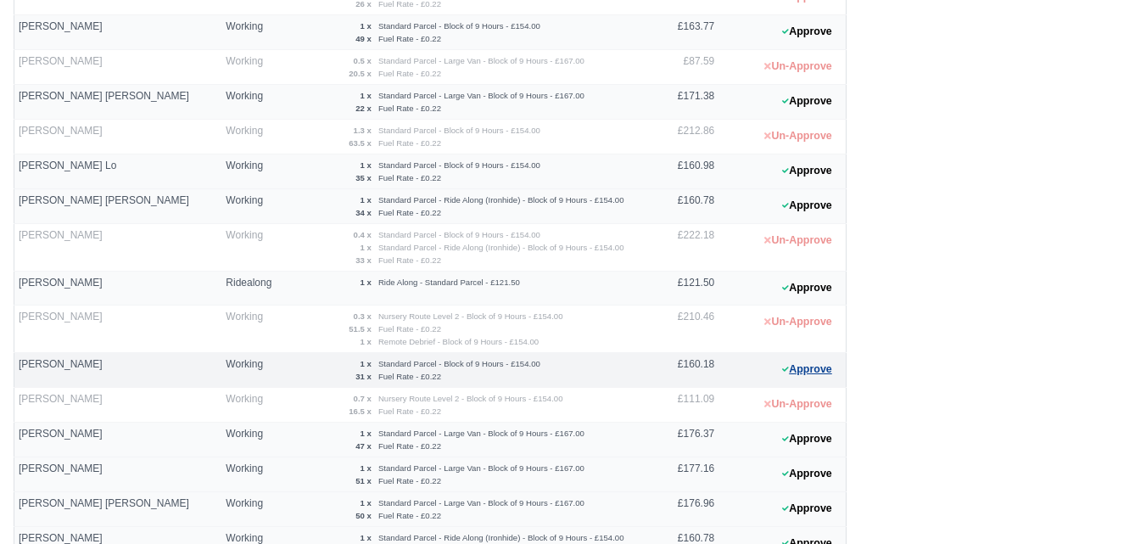
click at [786, 368] on icon at bounding box center [785, 368] width 7 height 5
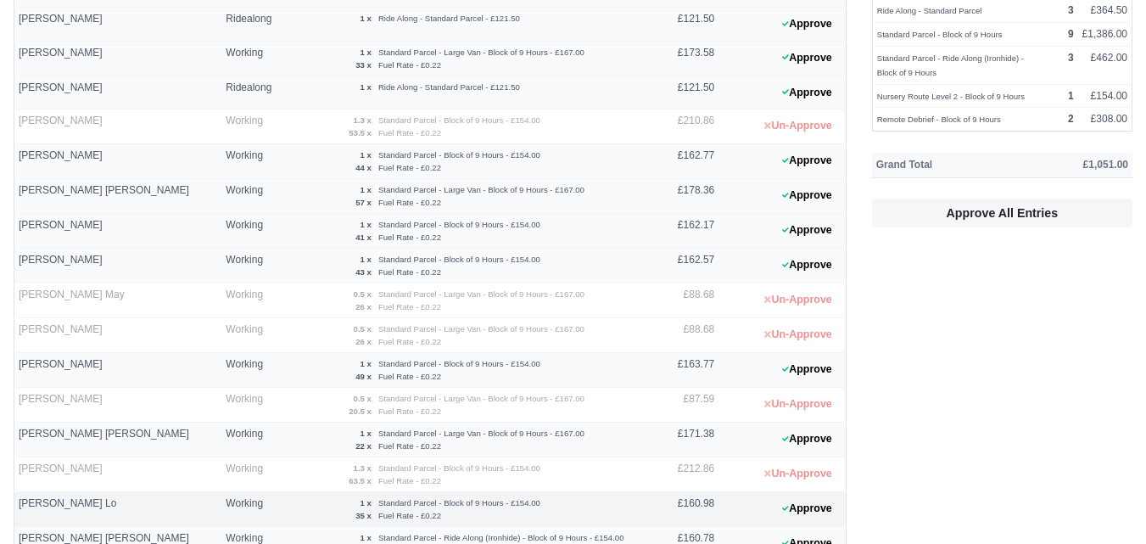
scroll to position [142, 0]
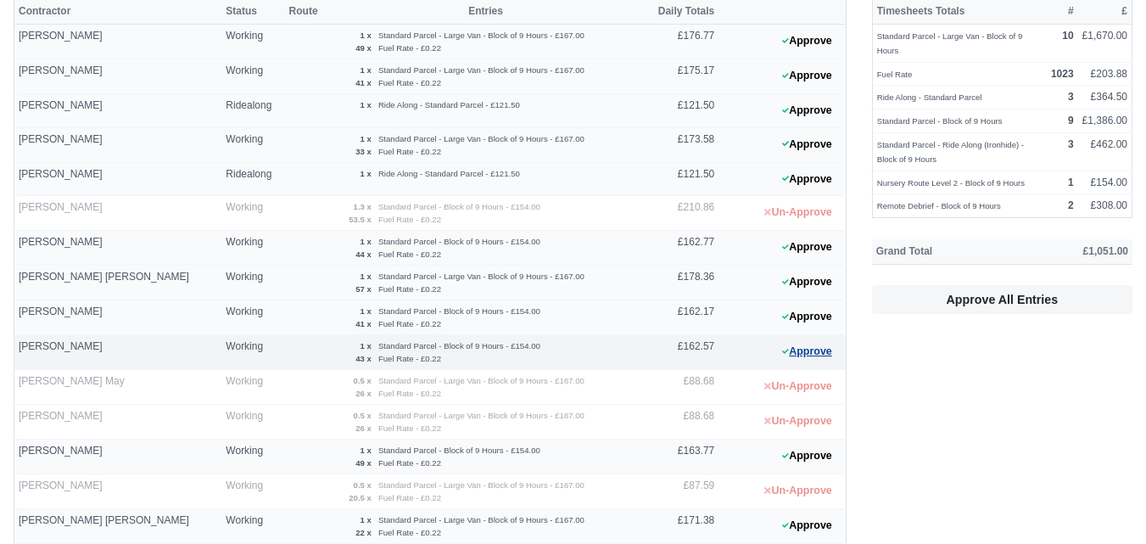
click at [810, 340] on button "Approve" at bounding box center [806, 351] width 69 height 25
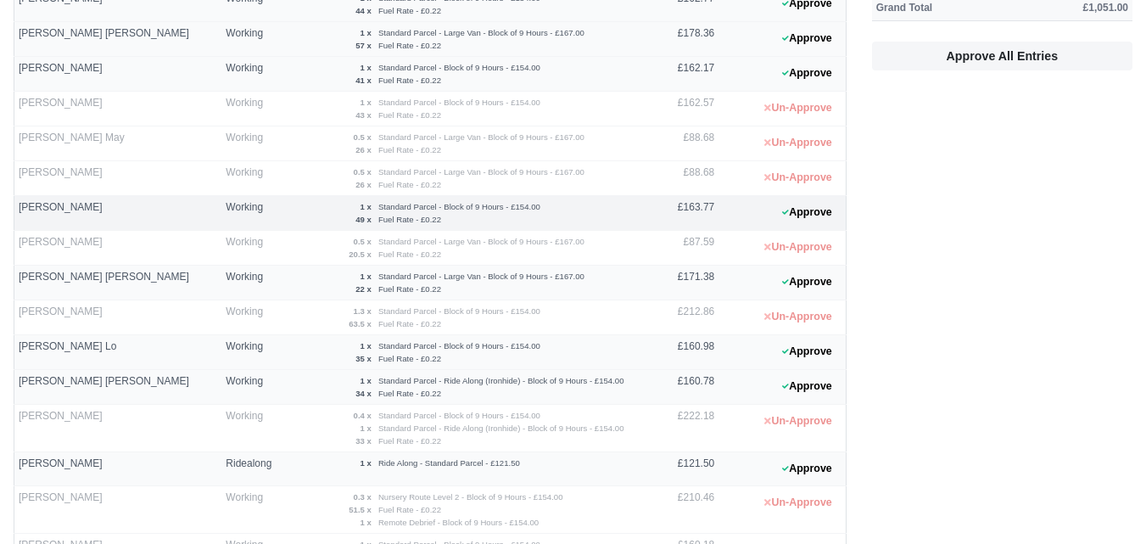
scroll to position [424, 0]
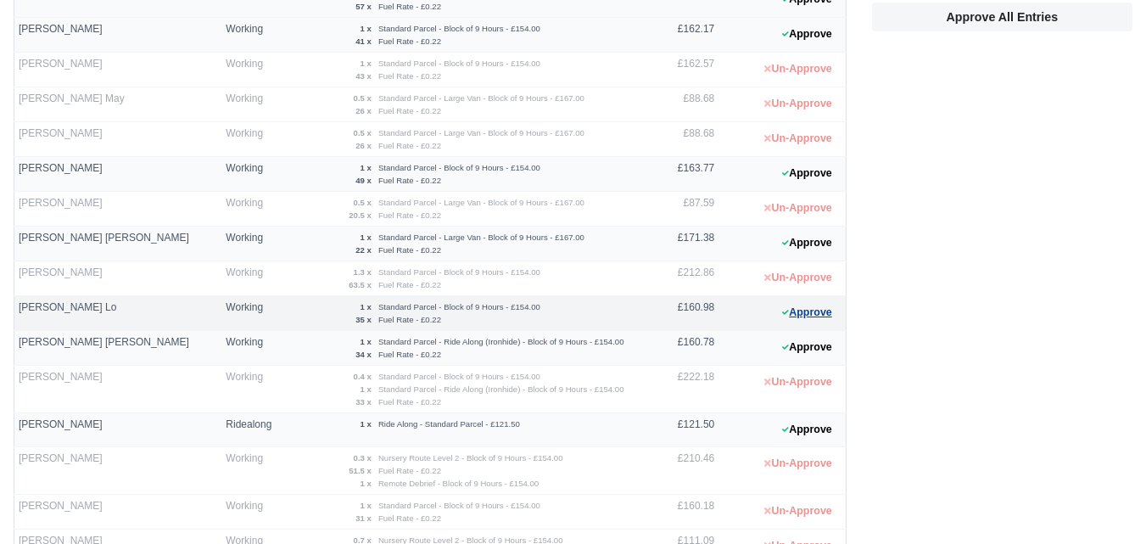
click at [789, 321] on button "Approve" at bounding box center [806, 312] width 69 height 25
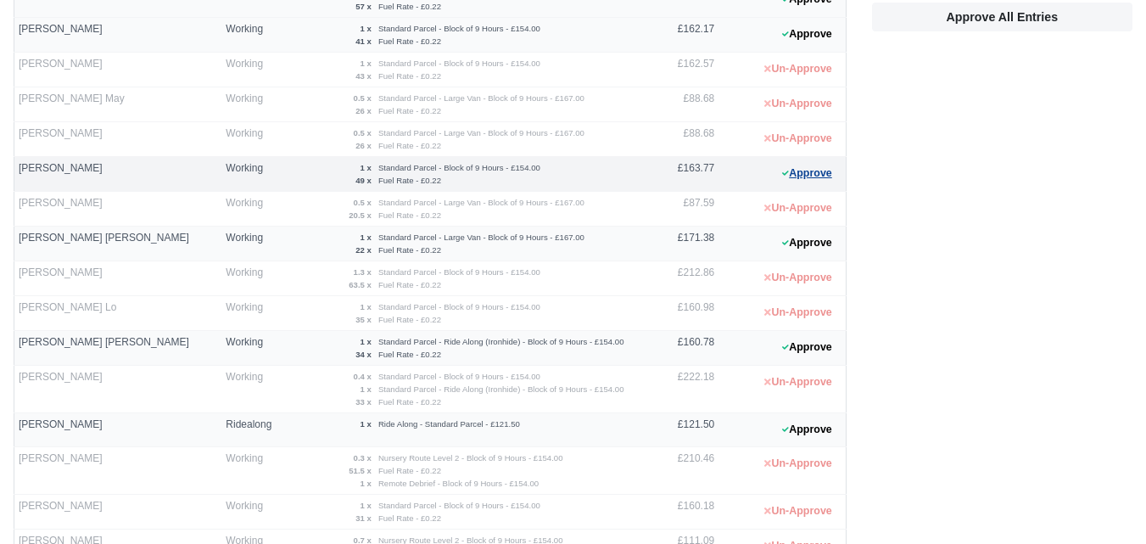
click at [797, 183] on button "Approve" at bounding box center [806, 173] width 69 height 25
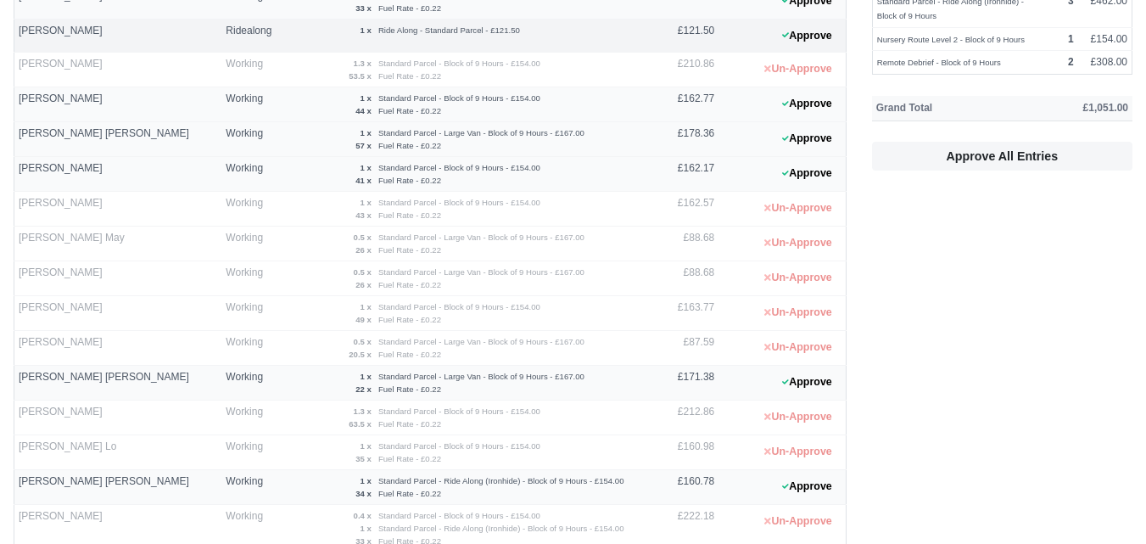
scroll to position [142, 0]
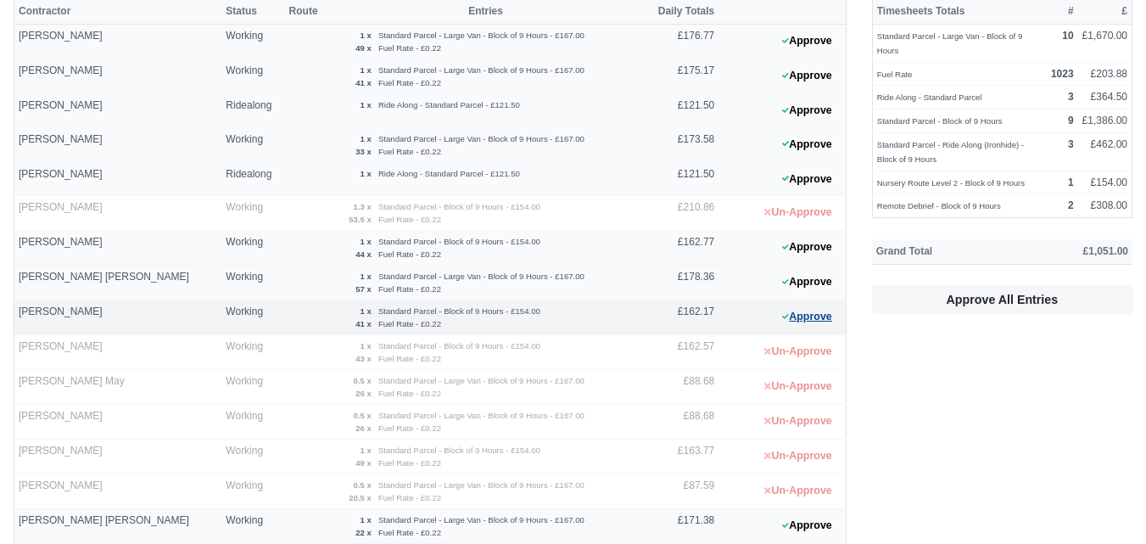
click at [799, 318] on button "Approve" at bounding box center [806, 316] width 69 height 25
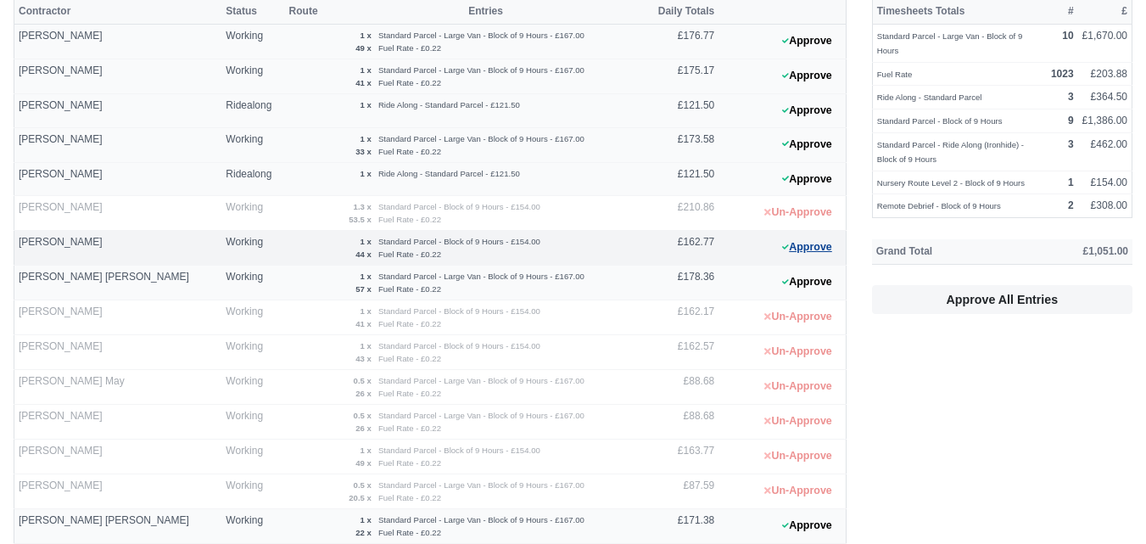
click at [811, 248] on button "Approve" at bounding box center [806, 247] width 69 height 25
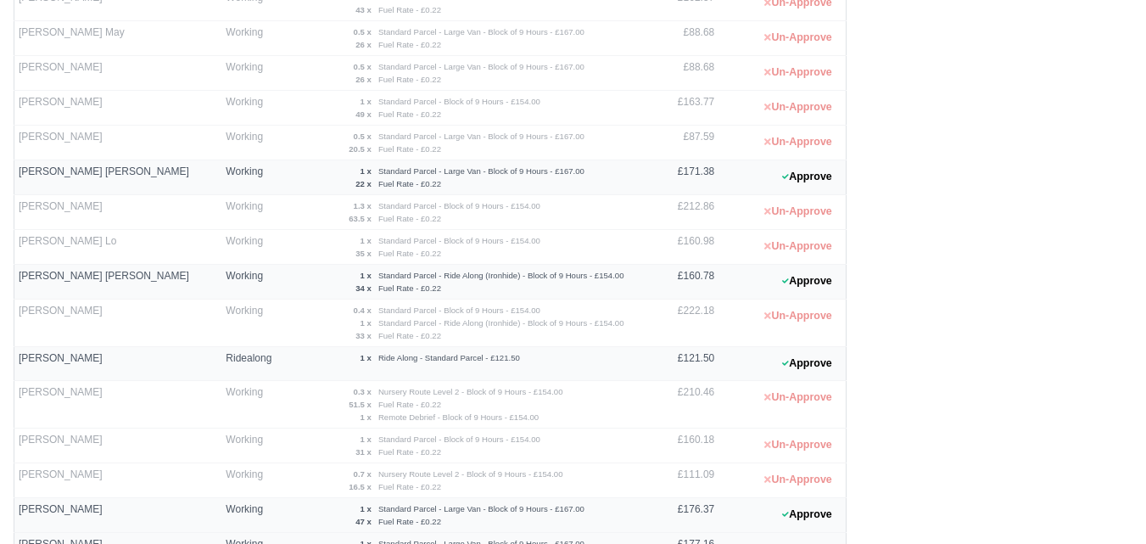
scroll to position [566, 0]
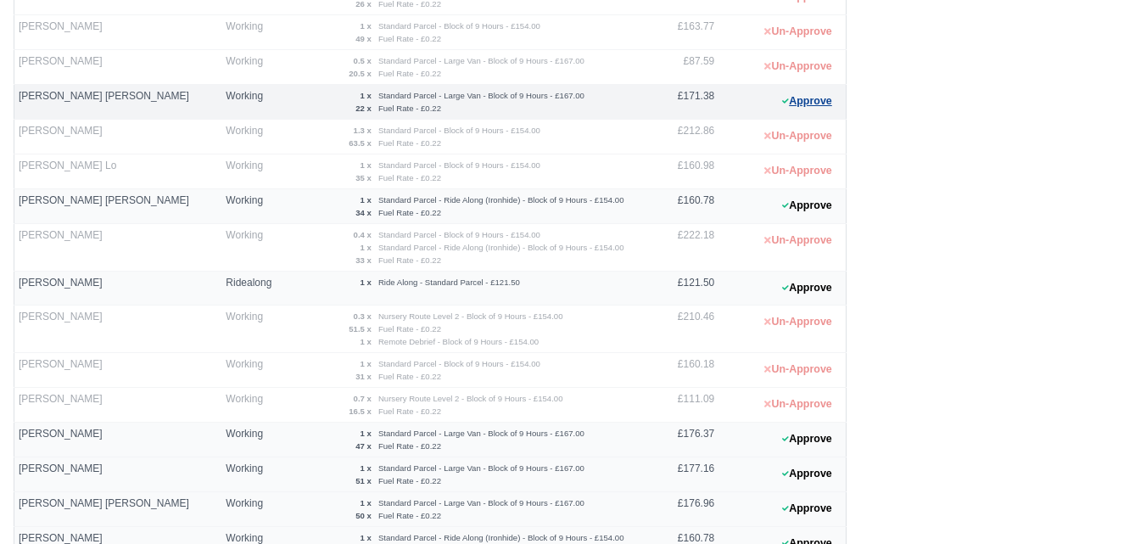
click at [791, 104] on button "Approve" at bounding box center [806, 101] width 69 height 25
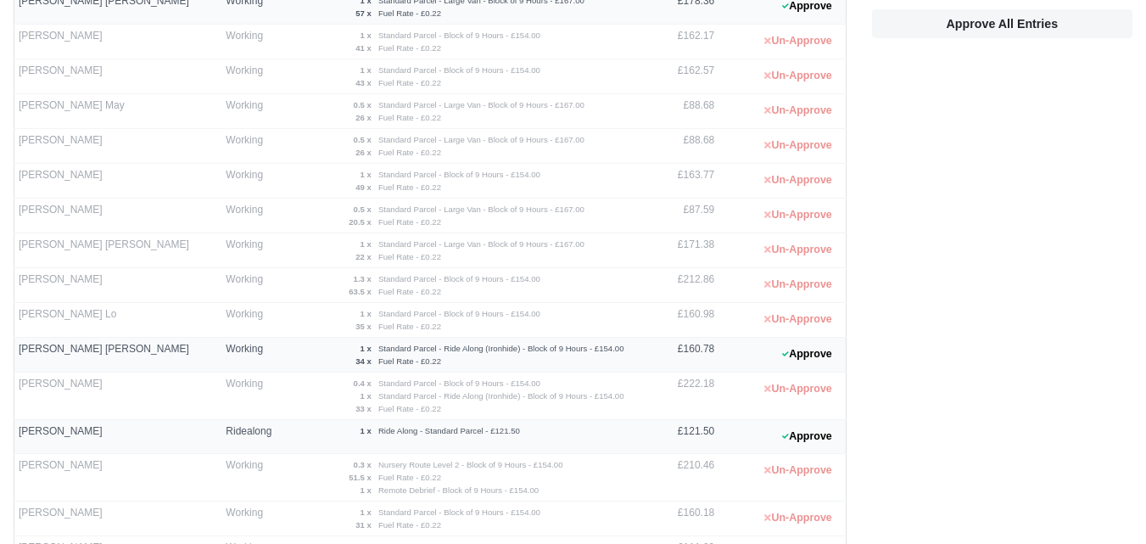
scroll to position [0, 0]
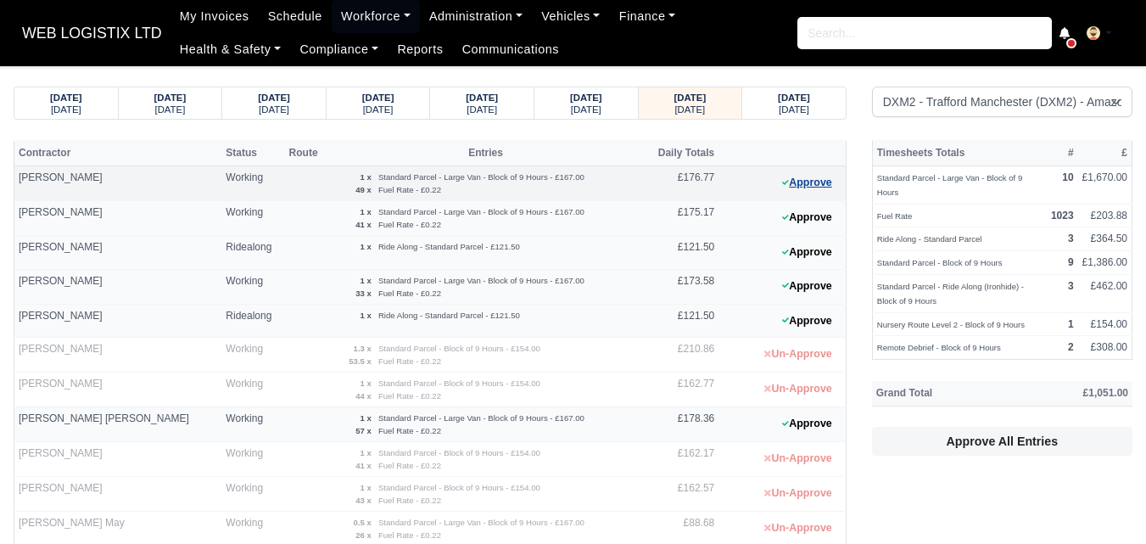
click at [777, 183] on button "Approve" at bounding box center [806, 182] width 69 height 25
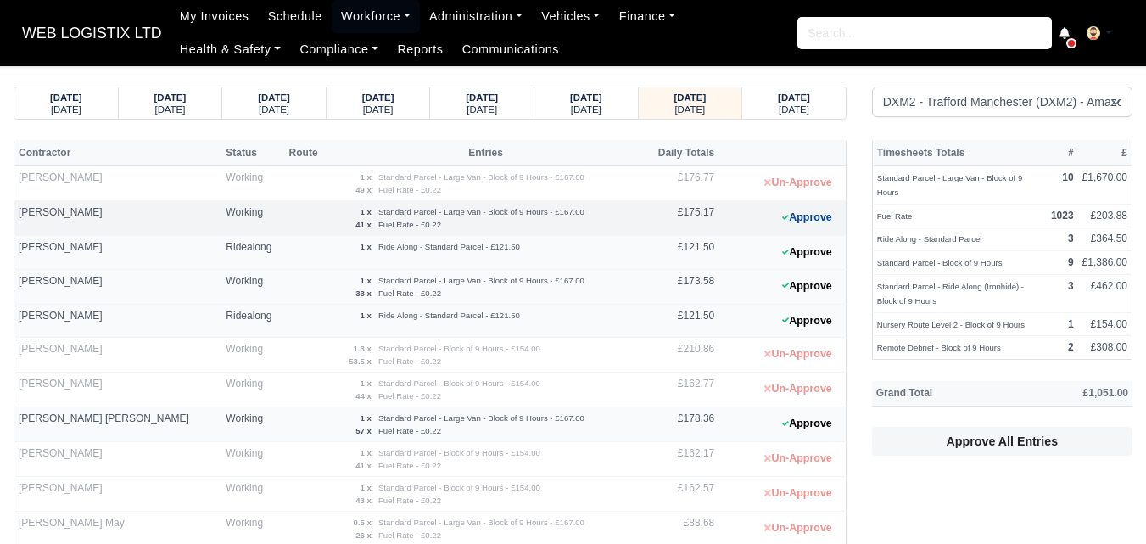
click at [797, 220] on button "Approve" at bounding box center [806, 217] width 69 height 25
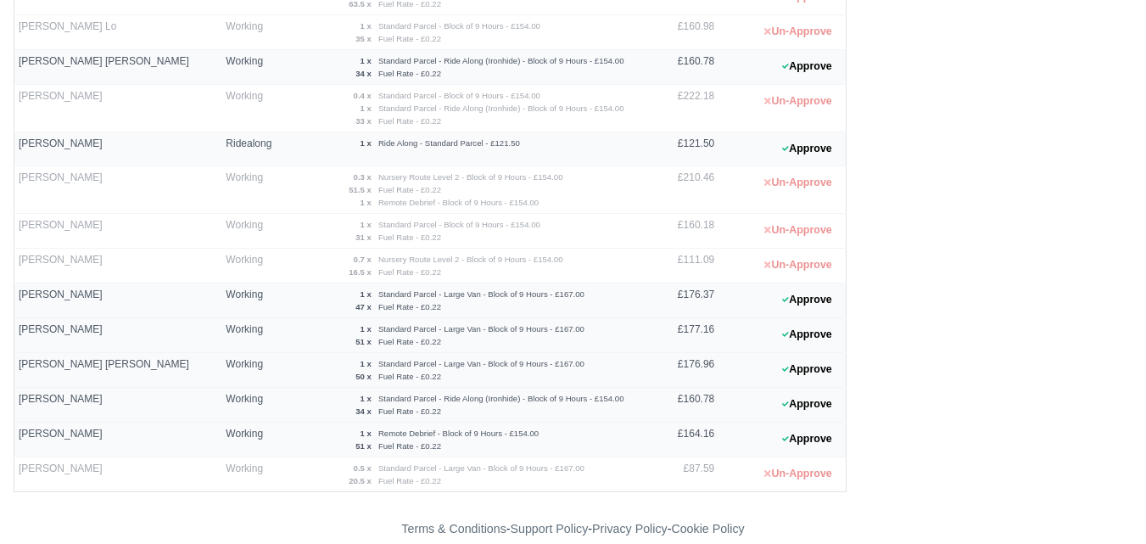
scroll to position [706, 0]
click at [823, 301] on button "Approve" at bounding box center [806, 298] width 69 height 25
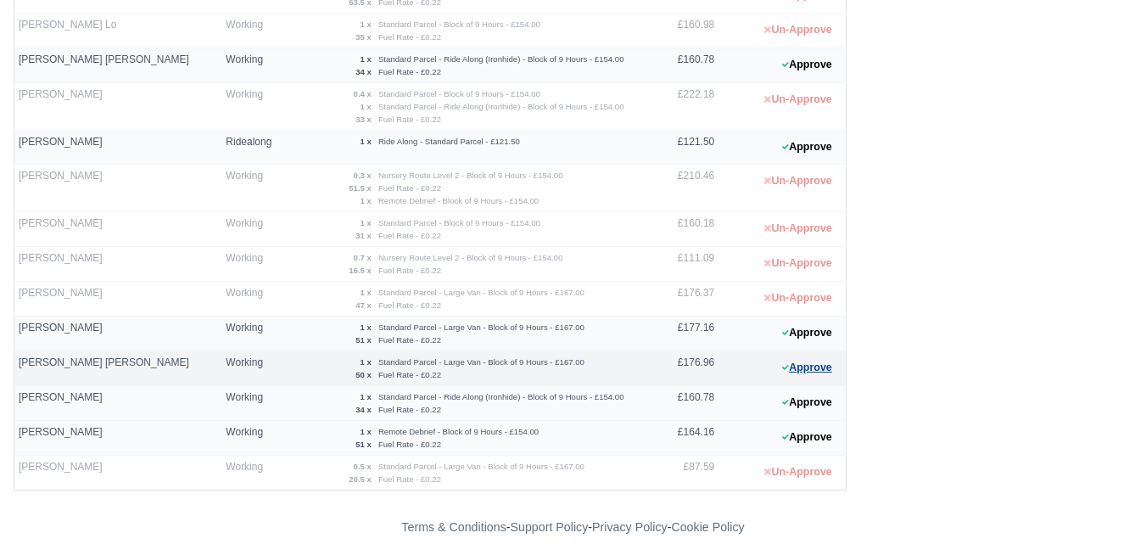
click at [810, 355] on button "Approve" at bounding box center [806, 367] width 69 height 25
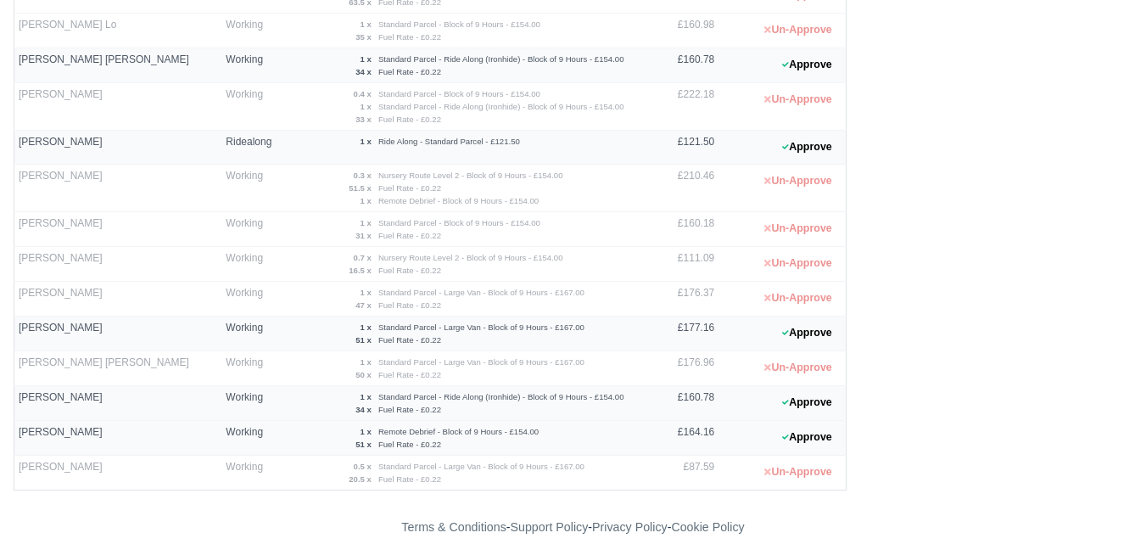
scroll to position [0, 0]
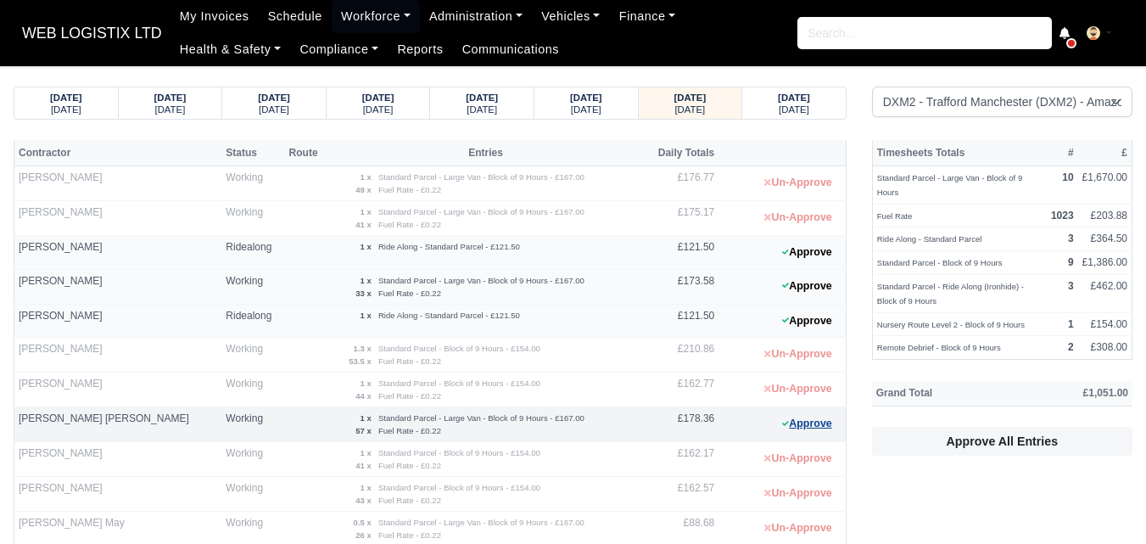
click at [817, 427] on button "Approve" at bounding box center [806, 423] width 69 height 25
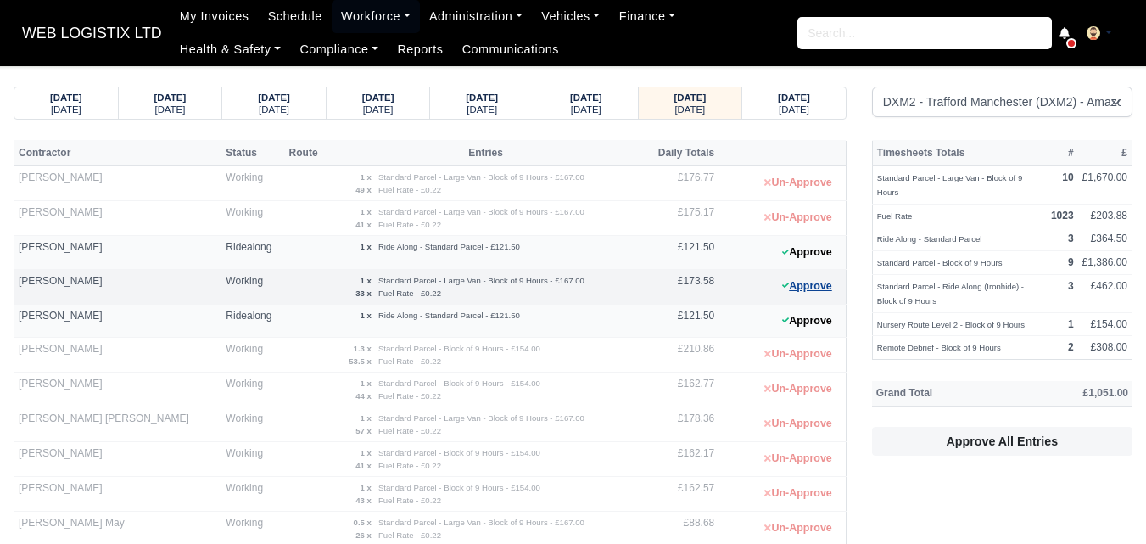
click at [833, 292] on button "Approve" at bounding box center [806, 286] width 69 height 25
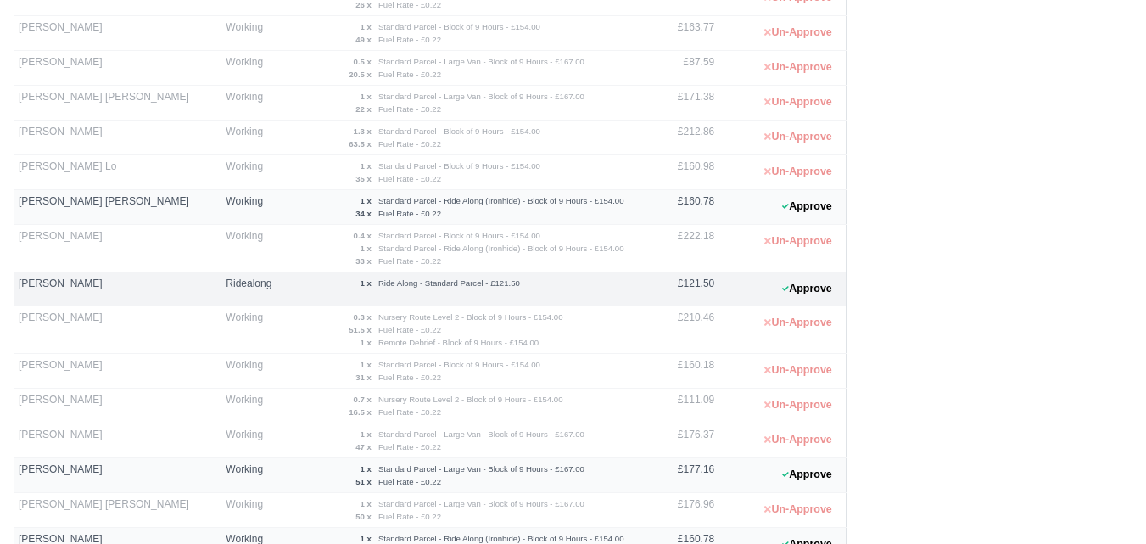
scroll to position [727, 0]
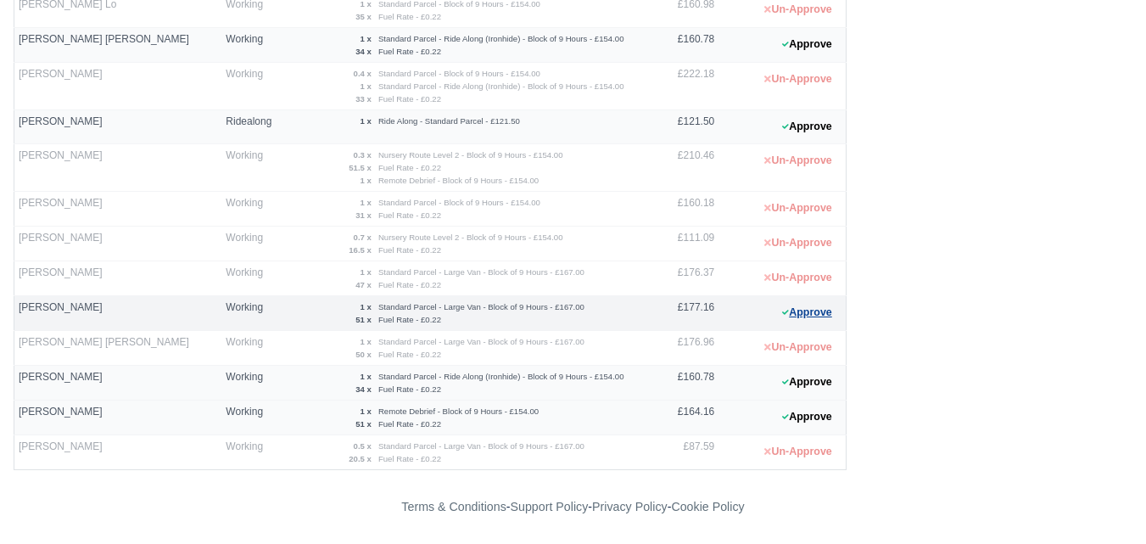
click at [822, 314] on button "Approve" at bounding box center [806, 312] width 69 height 25
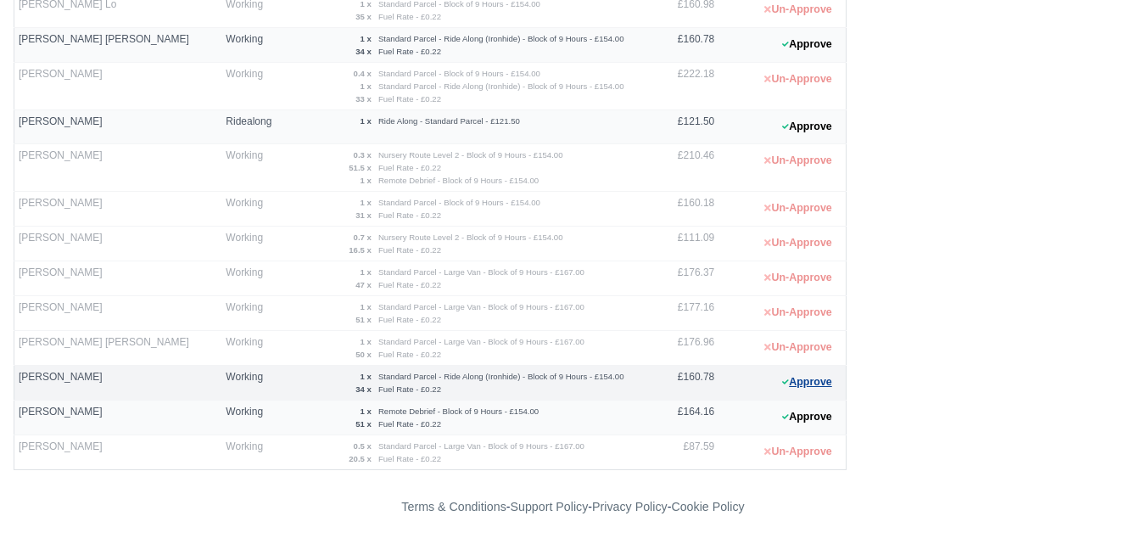
click at [814, 371] on button "Approve" at bounding box center [806, 382] width 69 height 25
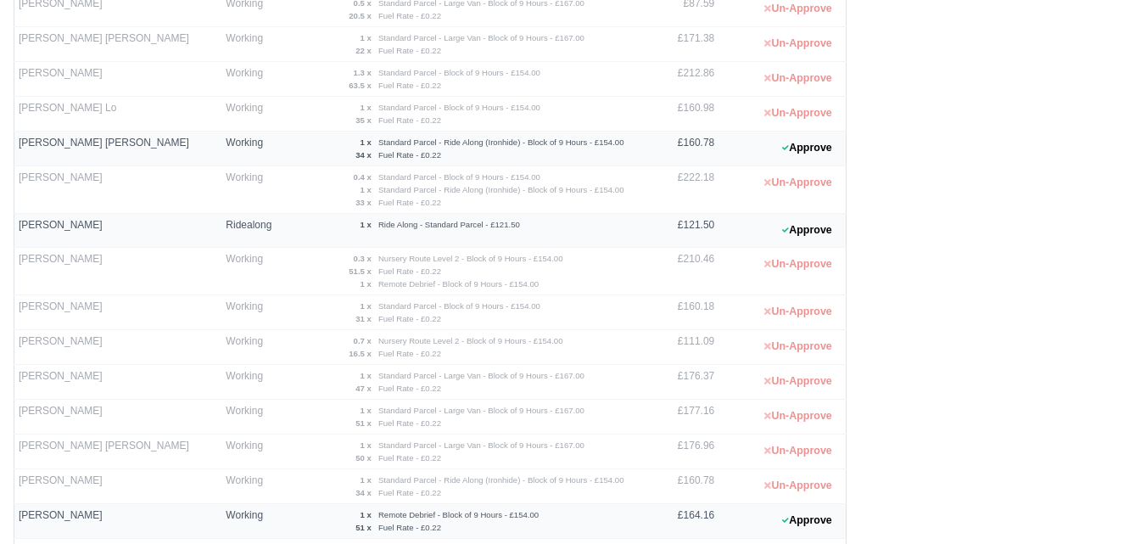
scroll to position [585, 0]
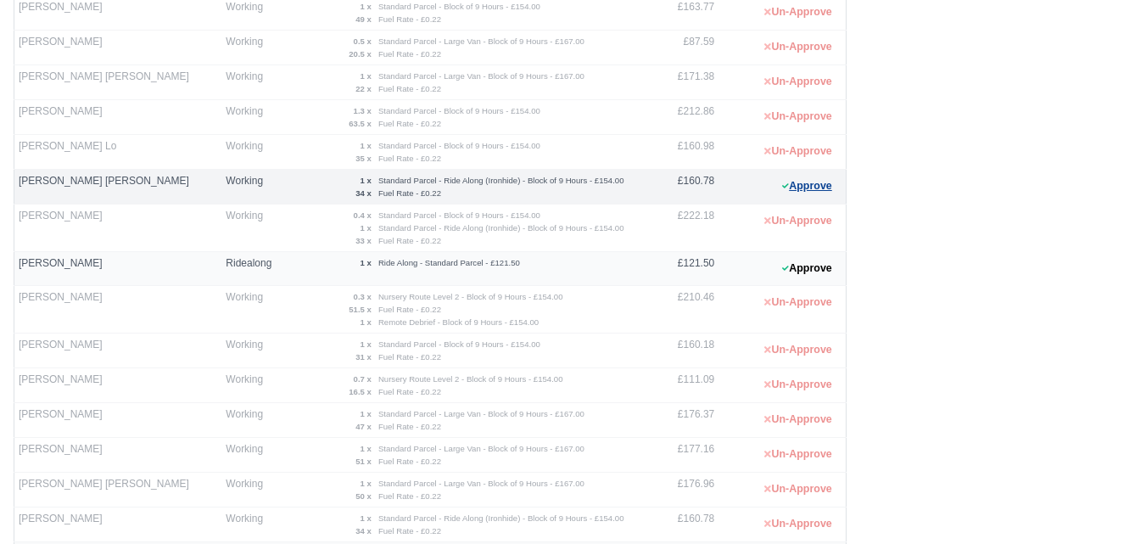
click at [800, 189] on button "Approve" at bounding box center [806, 186] width 69 height 25
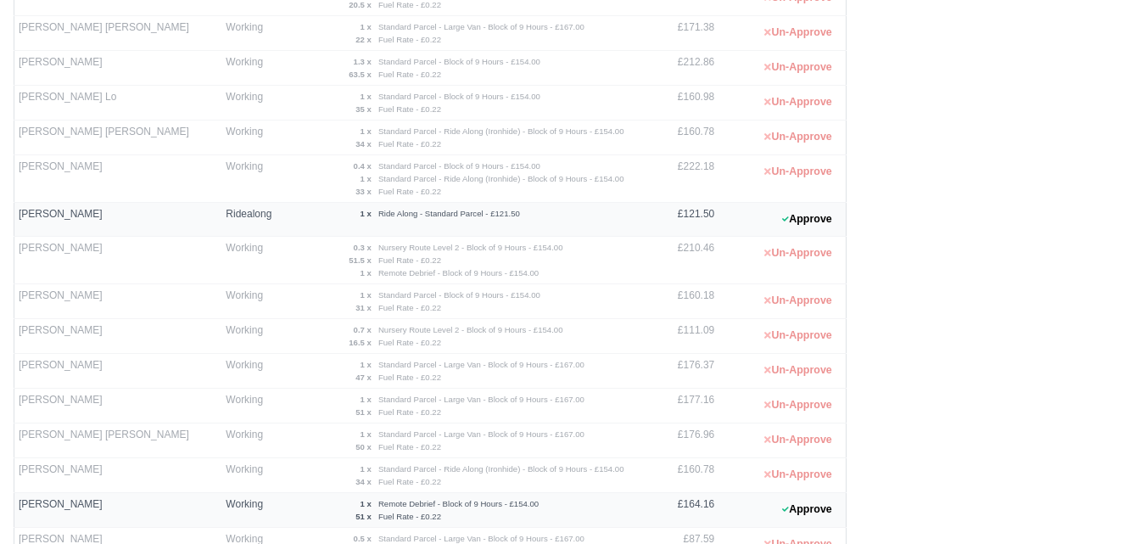
scroll to position [727, 0]
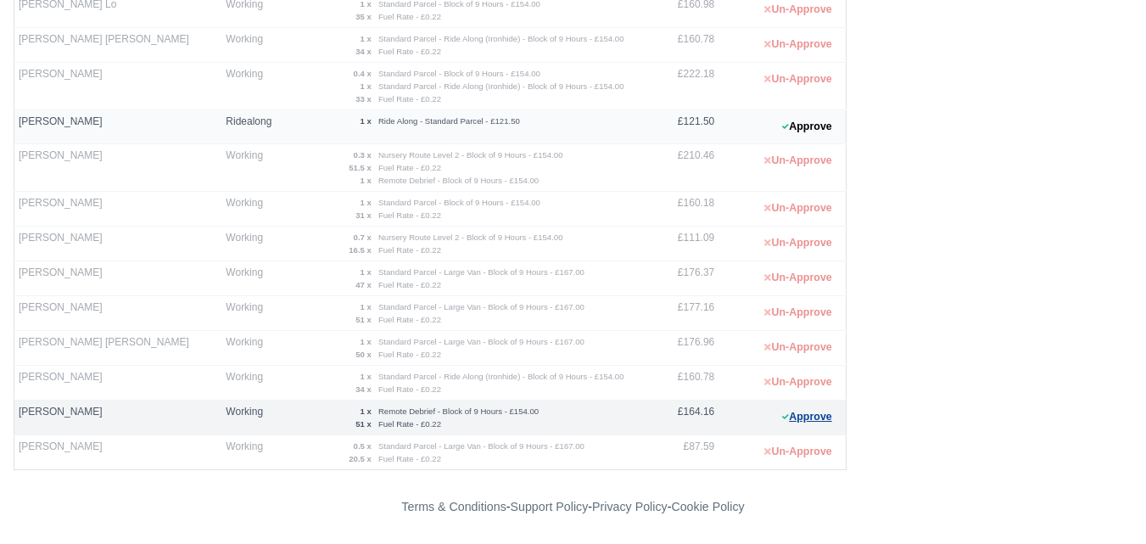
click at [777, 415] on button "Approve" at bounding box center [806, 416] width 69 height 25
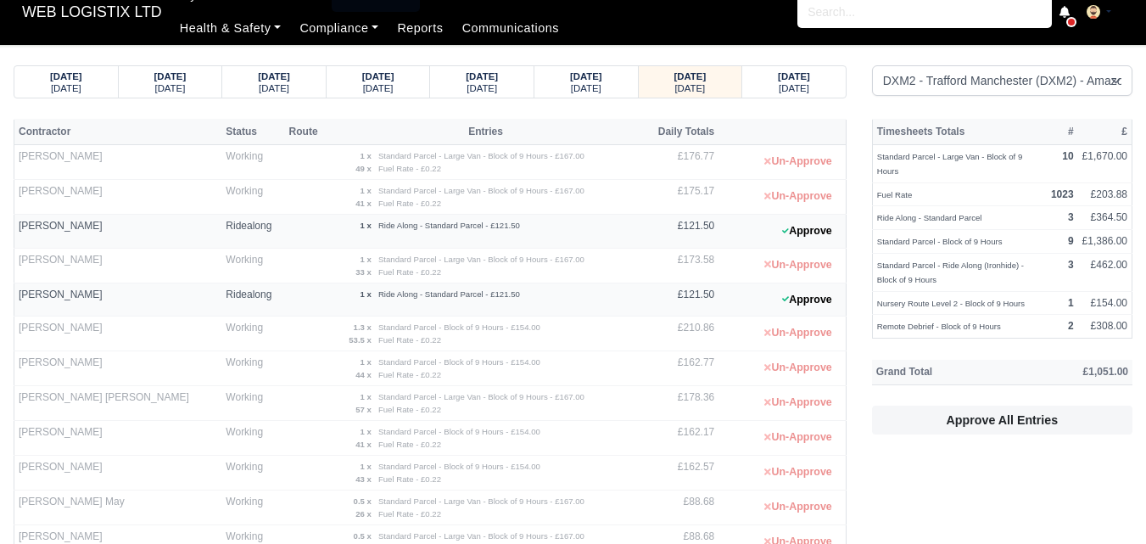
scroll to position [20, 0]
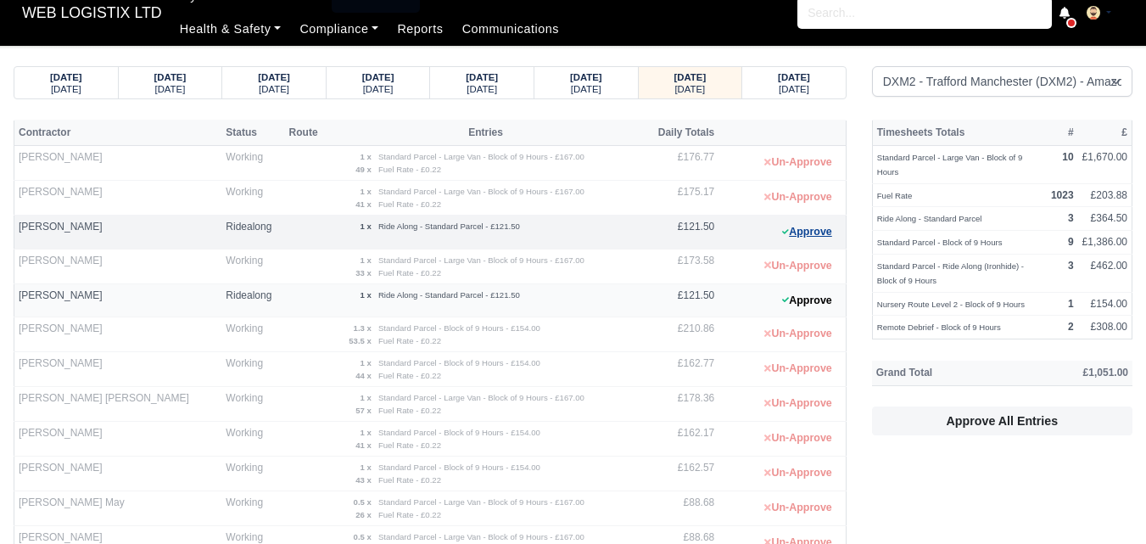
click at [817, 235] on button "Approve" at bounding box center [806, 232] width 69 height 25
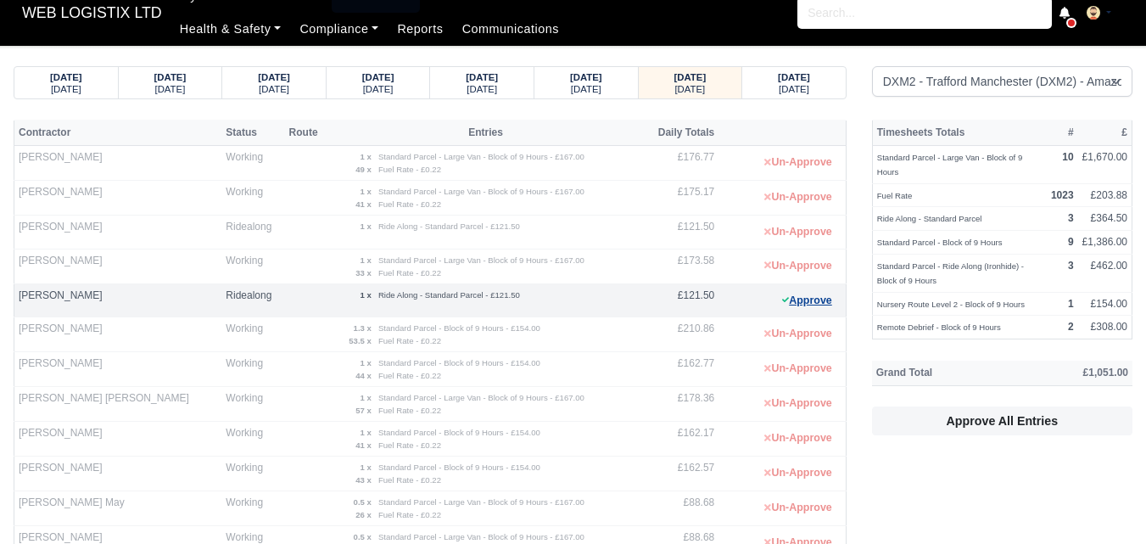
click at [804, 296] on button "Approve" at bounding box center [806, 300] width 69 height 25
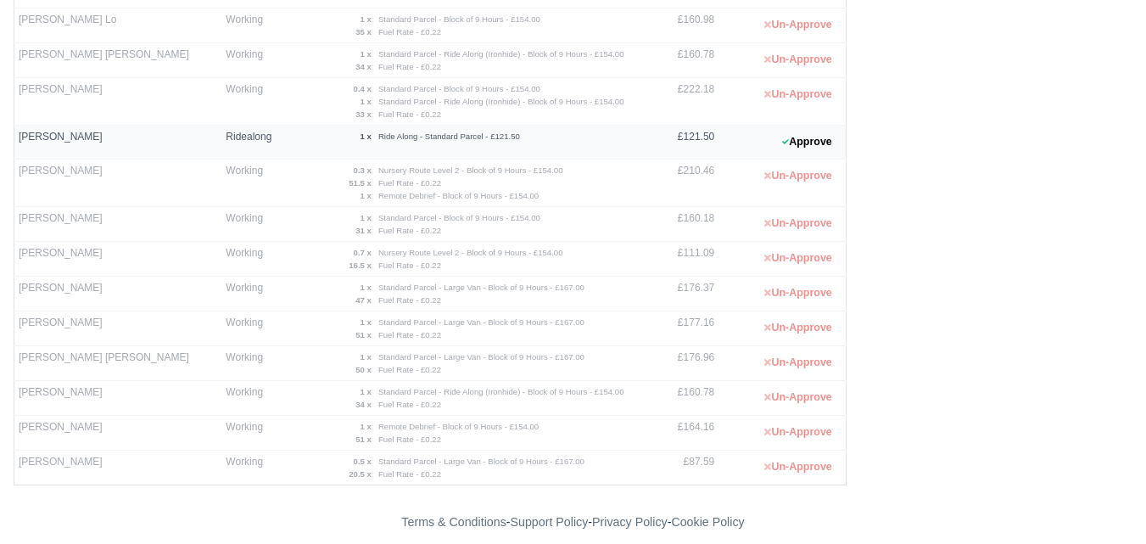
scroll to position [727, 0]
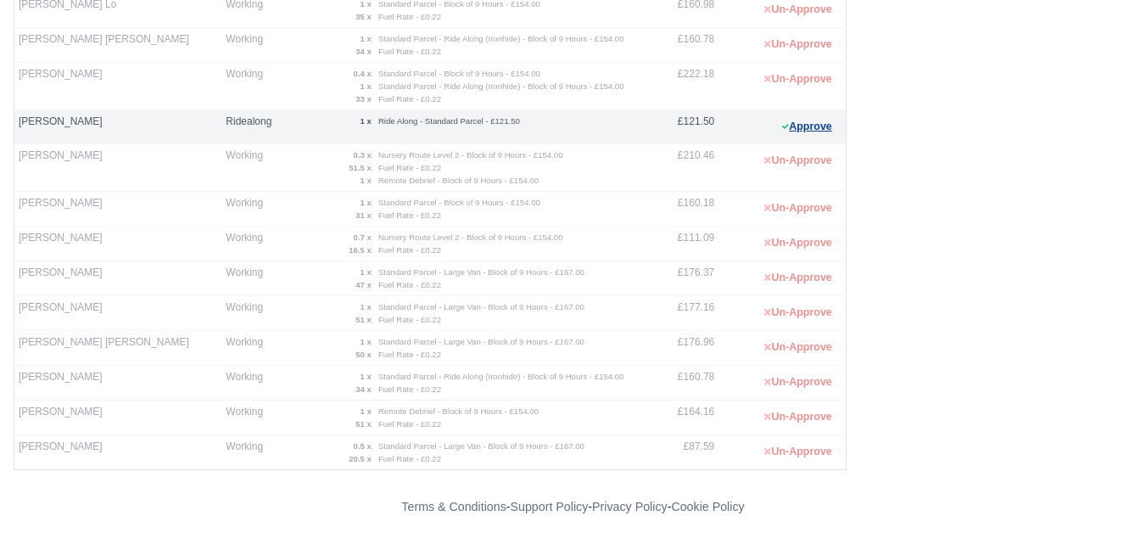
click at [823, 120] on button "Approve" at bounding box center [806, 126] width 69 height 25
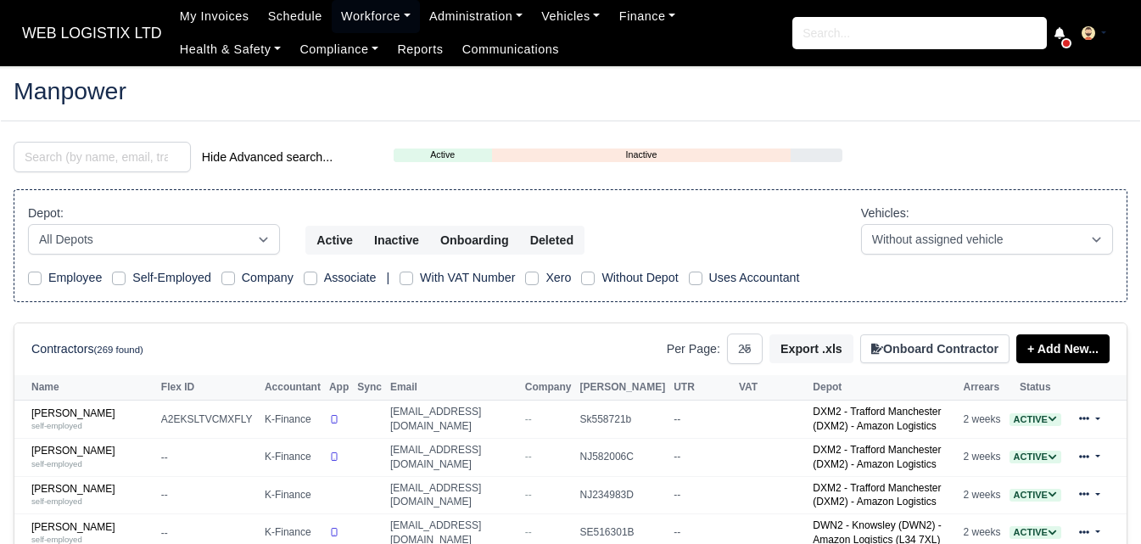
select select "25"
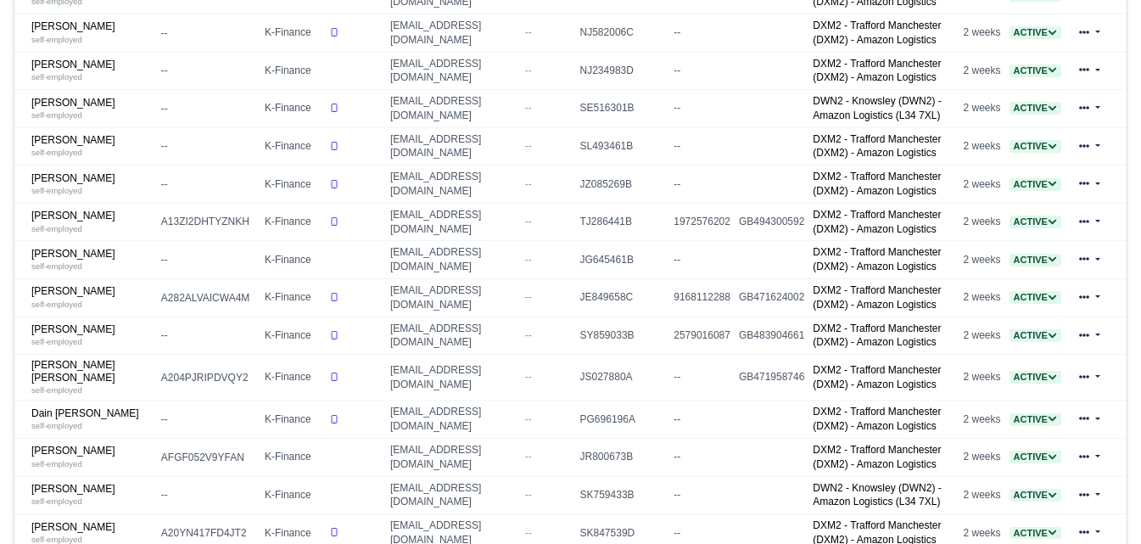
scroll to position [424, 0]
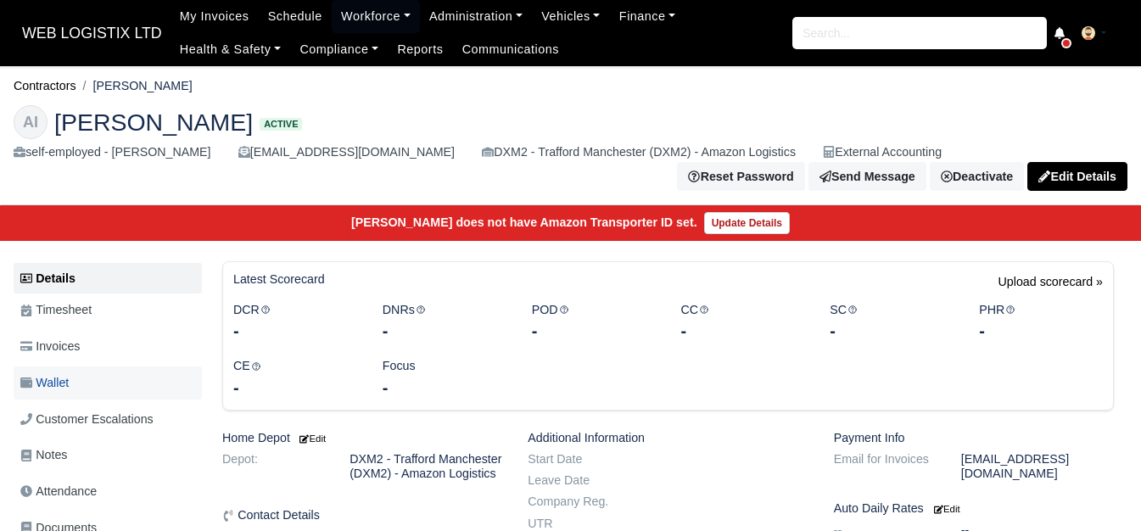
click at [94, 366] on link "Wallet" at bounding box center [108, 382] width 188 height 33
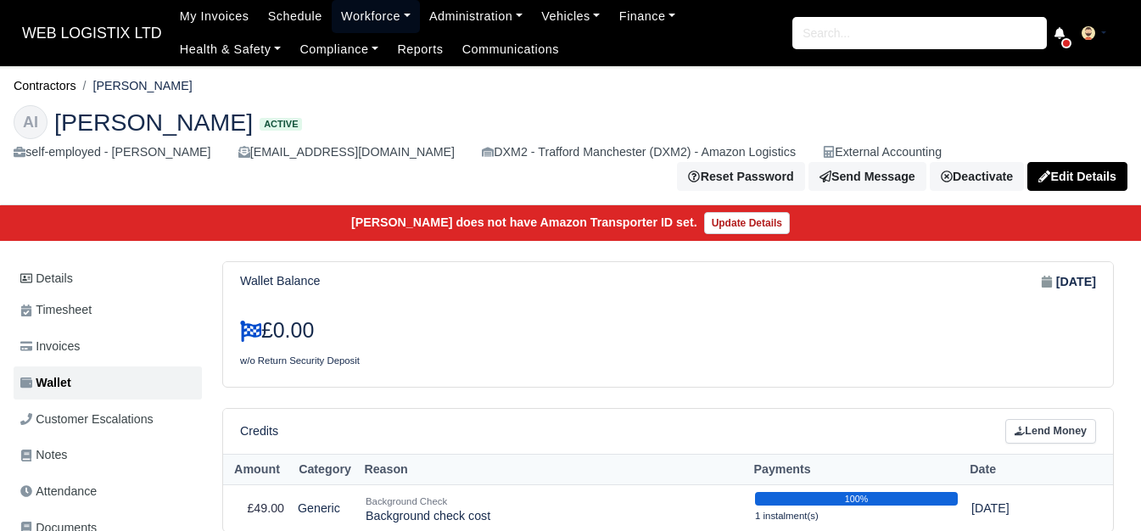
drag, startPoint x: 342, startPoint y: 15, endPoint x: 348, endPoint y: 23, distance: 9.7
click at [342, 15] on link "Workforce" at bounding box center [376, 16] width 88 height 33
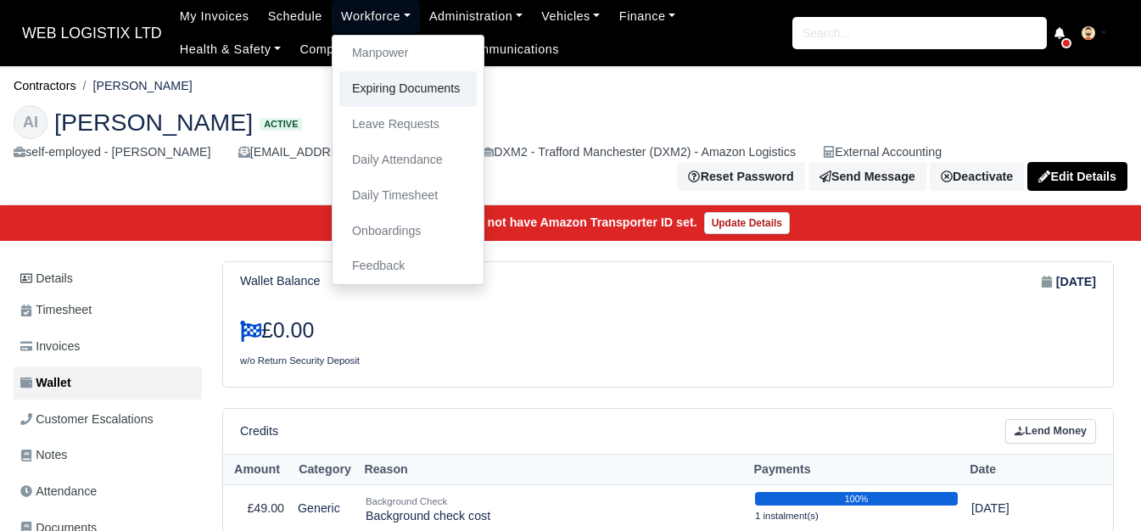
click at [365, 81] on link "Expiring Documents" at bounding box center [407, 89] width 137 height 36
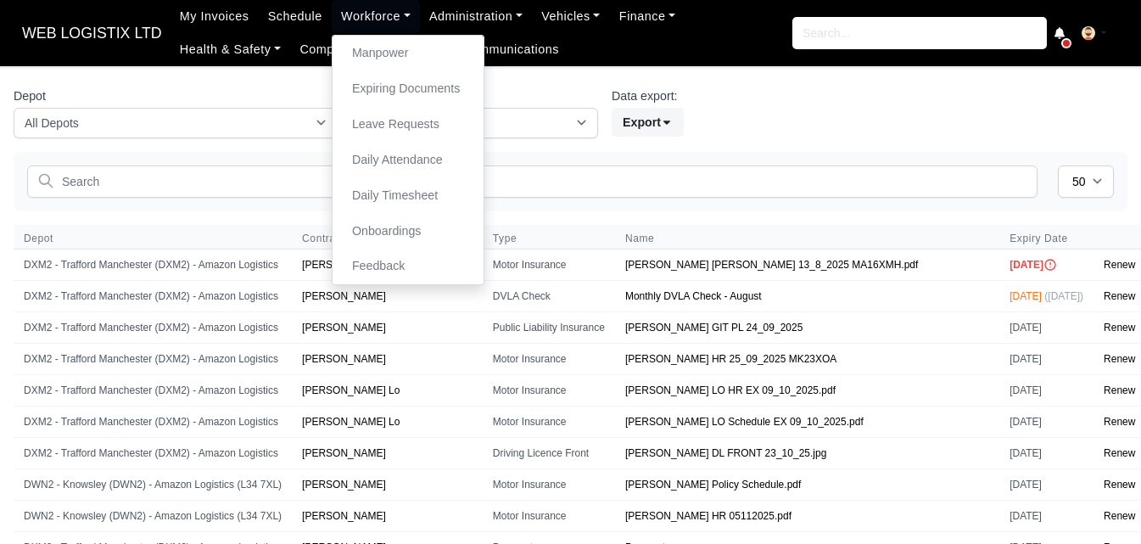
select select "50"
click at [343, 48] on link "Manpower" at bounding box center [407, 54] width 137 height 36
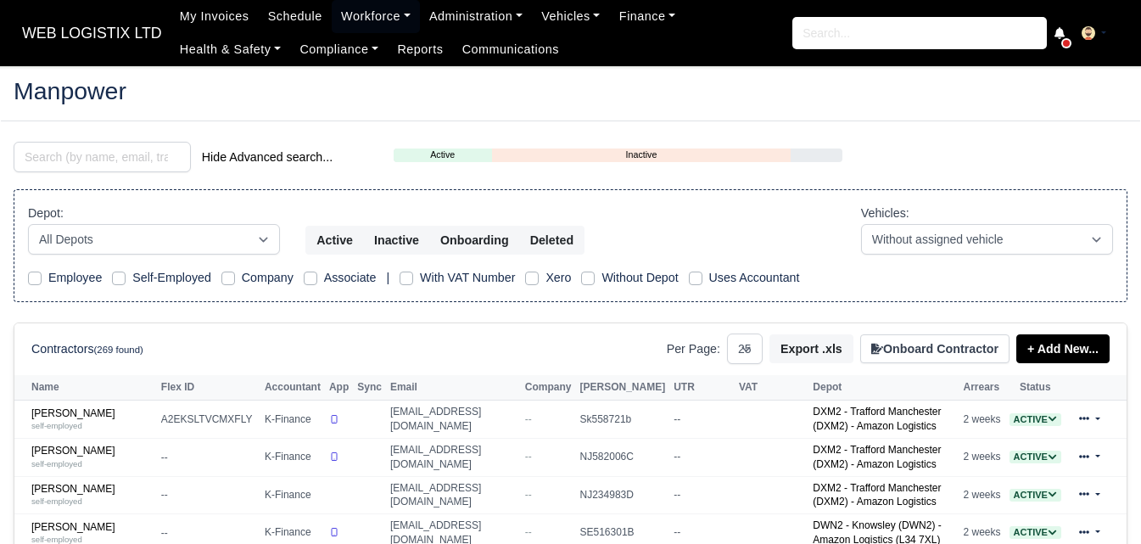
select select "25"
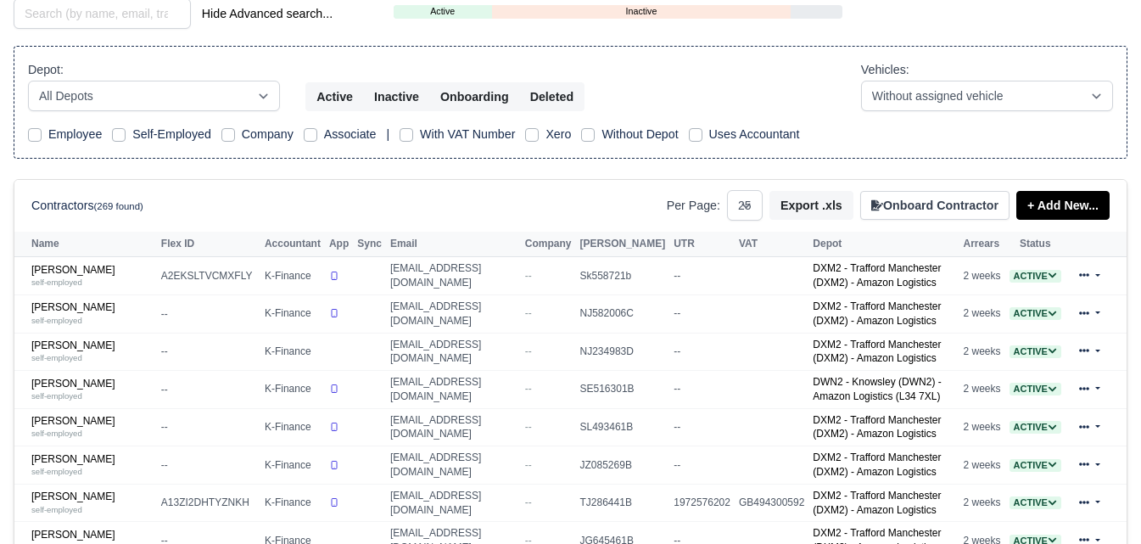
scroll to position [282, 0]
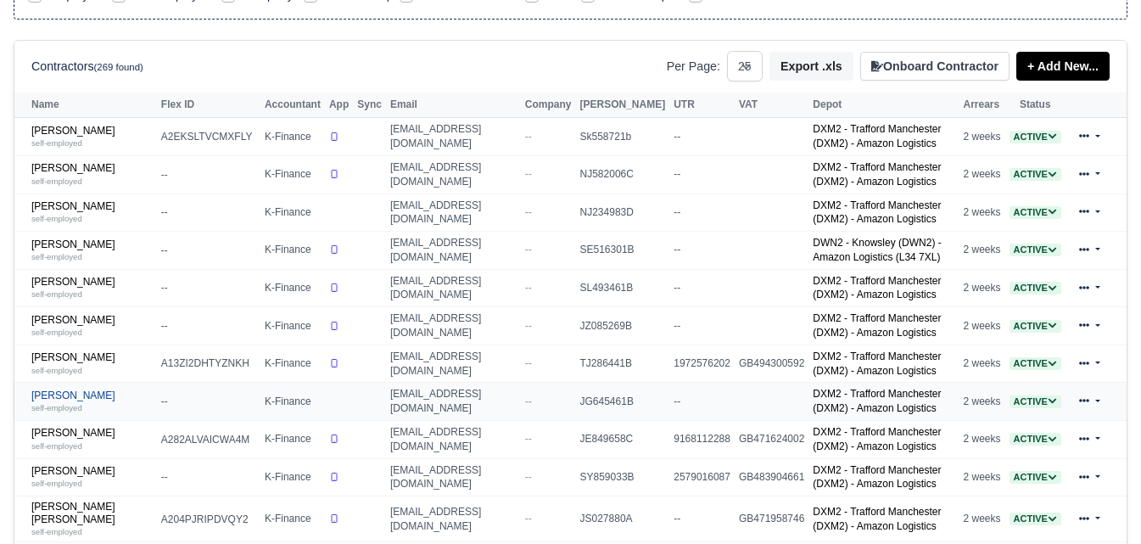
click at [102, 403] on link "Arfan Aziz Qureshi self-employed" at bounding box center [91, 401] width 121 height 25
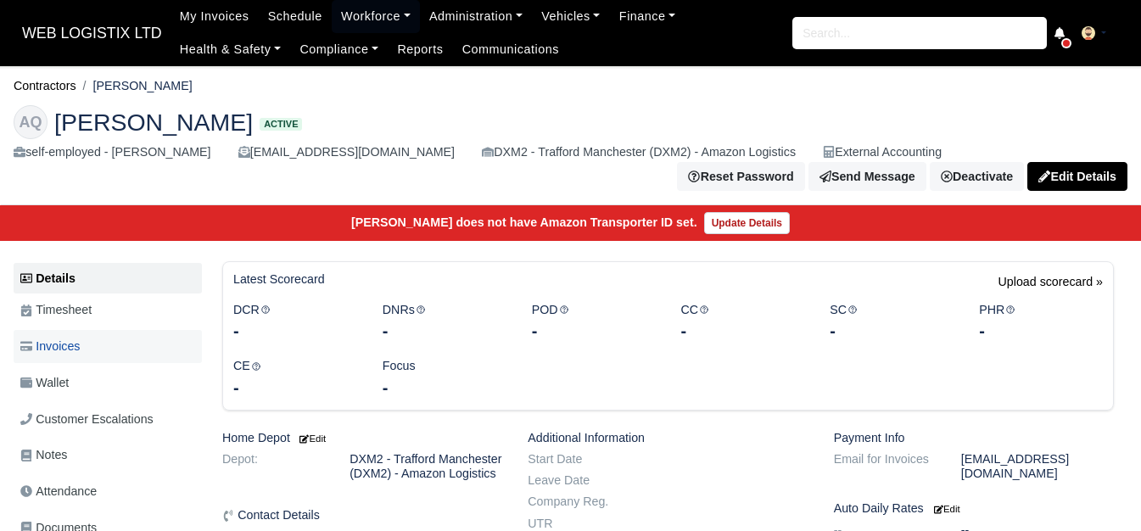
click at [86, 344] on link "Invoices" at bounding box center [108, 346] width 188 height 33
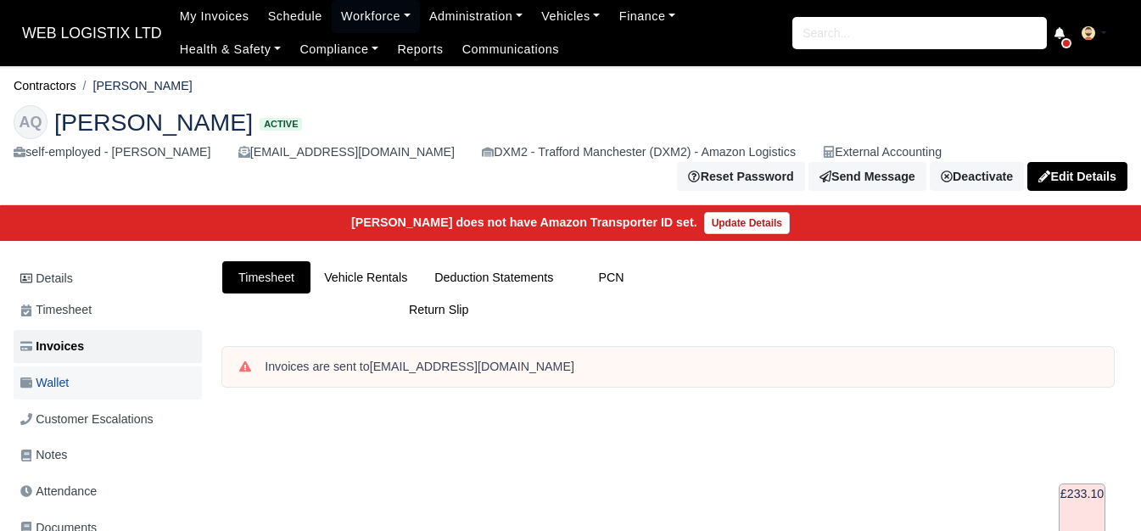
click at [89, 388] on link "Wallet" at bounding box center [108, 382] width 188 height 33
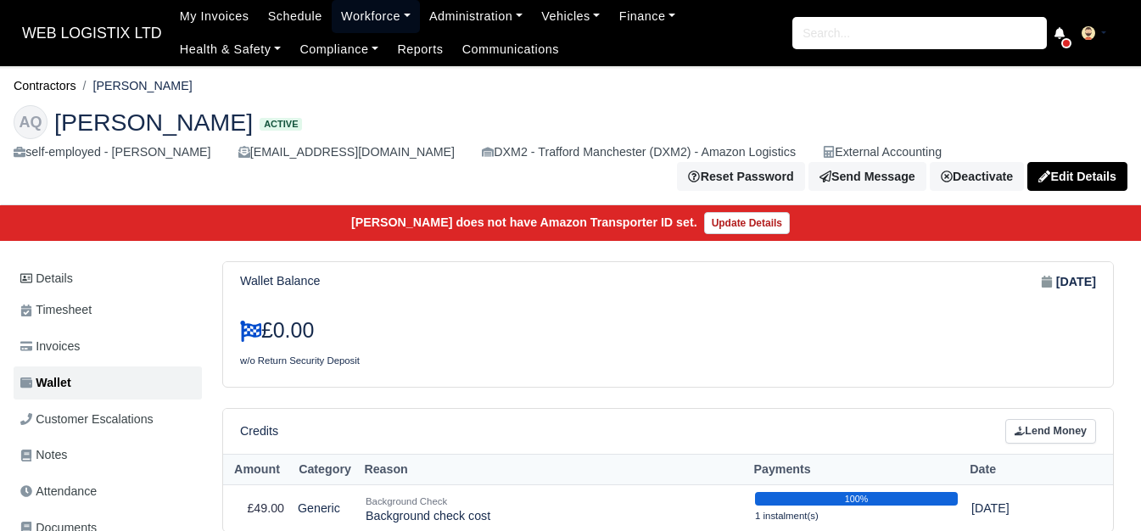
click at [375, 13] on link "Workforce" at bounding box center [376, 16] width 88 height 33
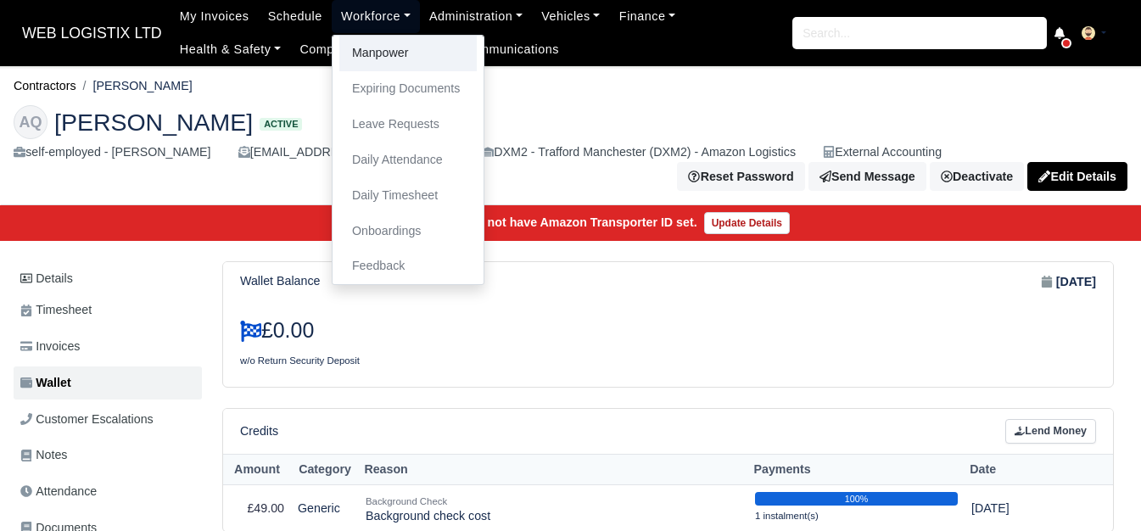
click at [376, 56] on link "Manpower" at bounding box center [407, 54] width 137 height 36
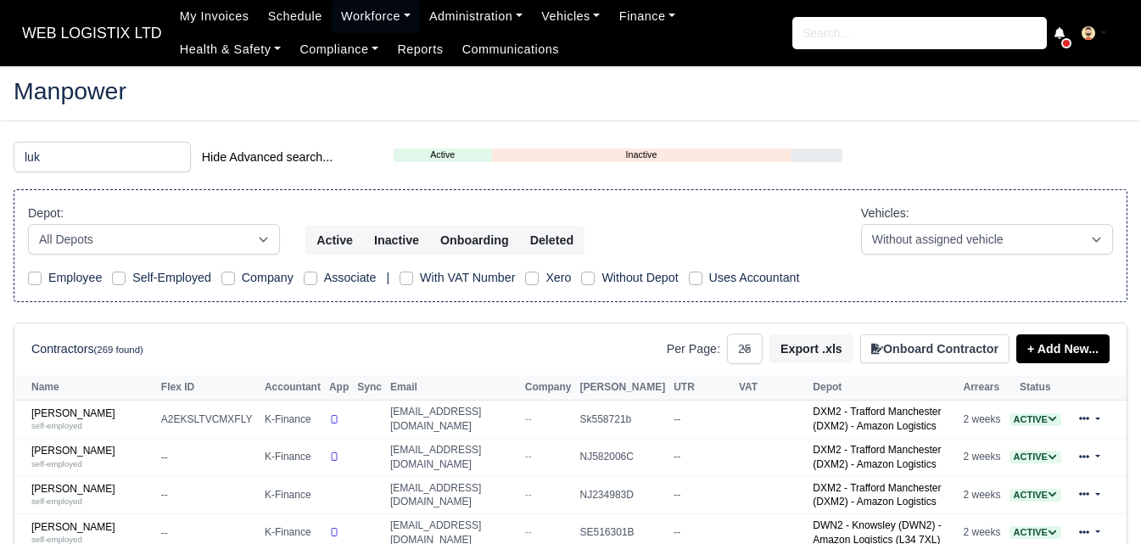
select select "25"
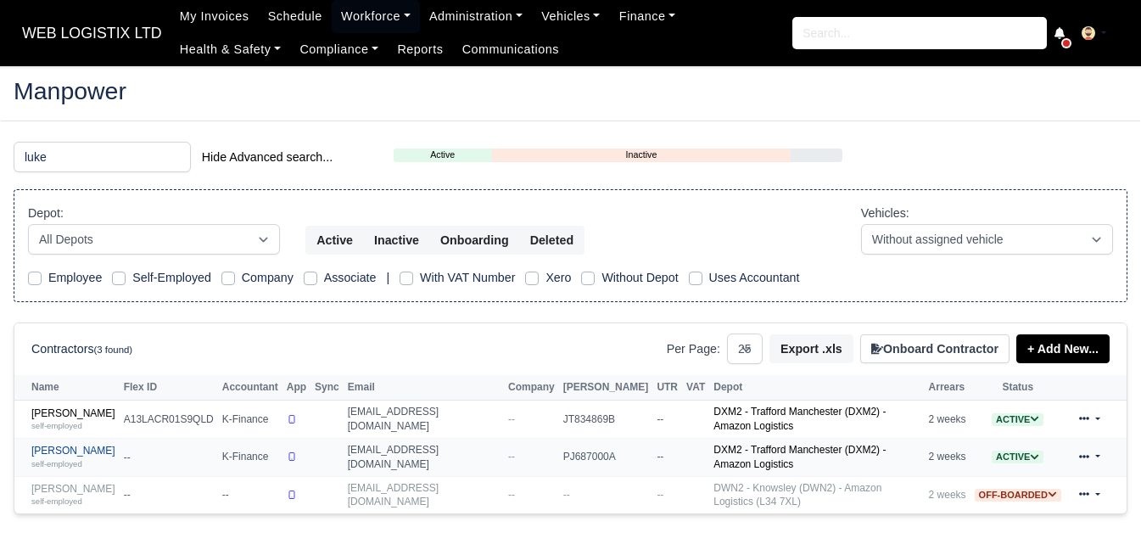
type input "luke"
click at [44, 446] on link "Luke Weir self-employed" at bounding box center [73, 456] width 84 height 25
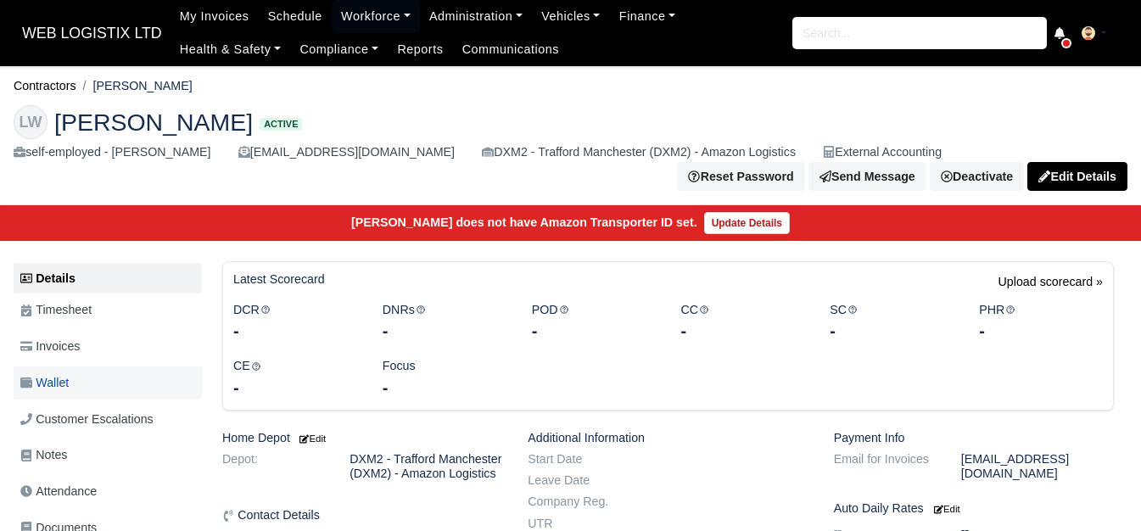
click at [138, 366] on link "Wallet" at bounding box center [108, 382] width 188 height 33
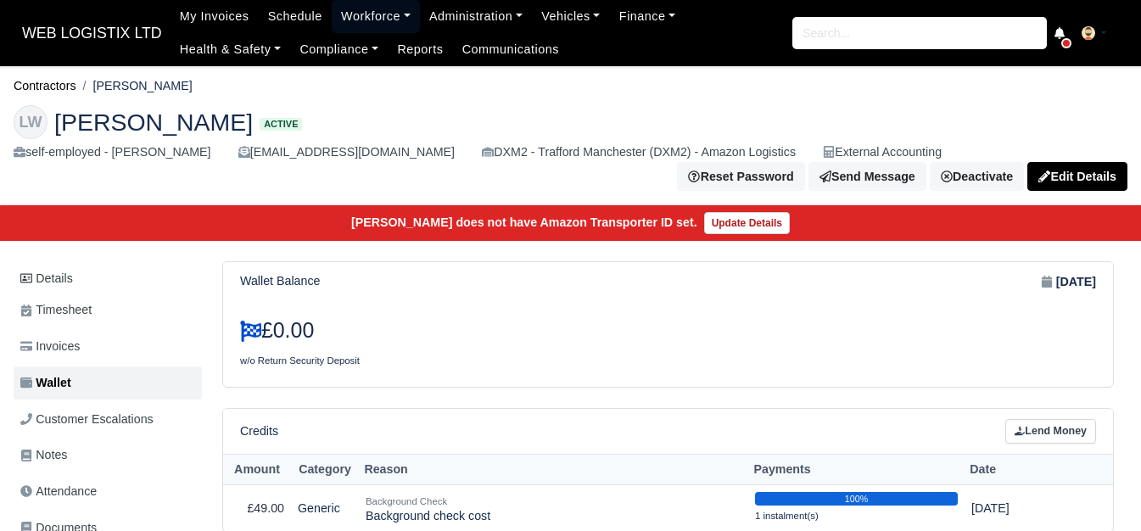
click at [348, 24] on link "Workforce" at bounding box center [376, 16] width 88 height 33
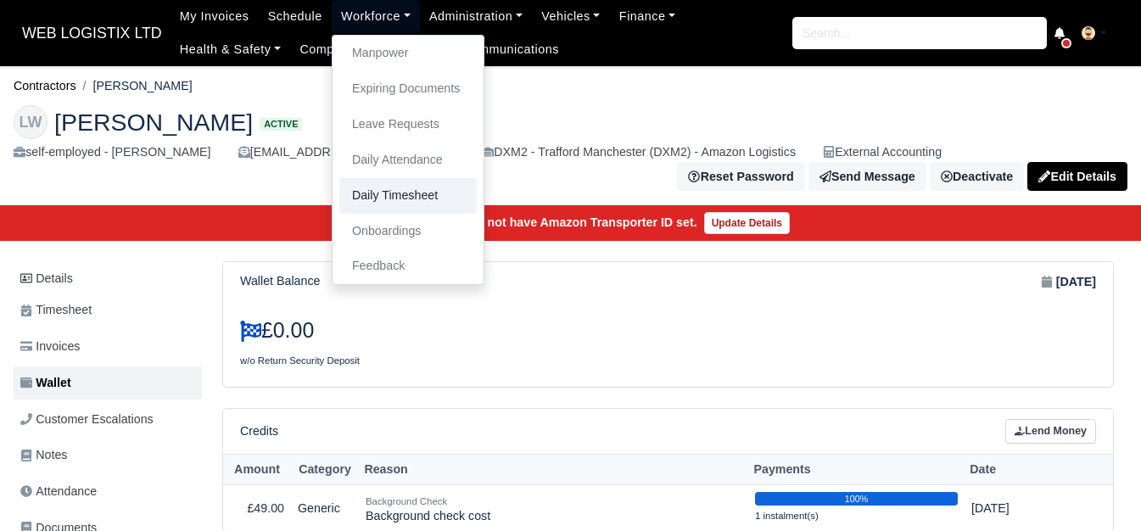
click at [347, 204] on link "Daily Timesheet" at bounding box center [407, 196] width 137 height 36
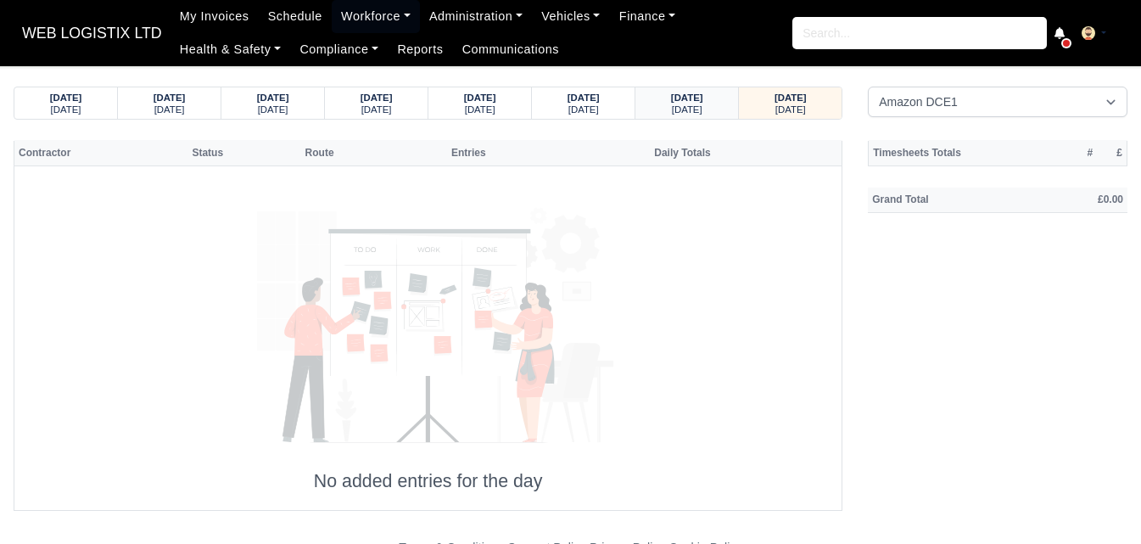
click at [654, 106] on div "[DATE]" at bounding box center [686, 109] width 70 height 12
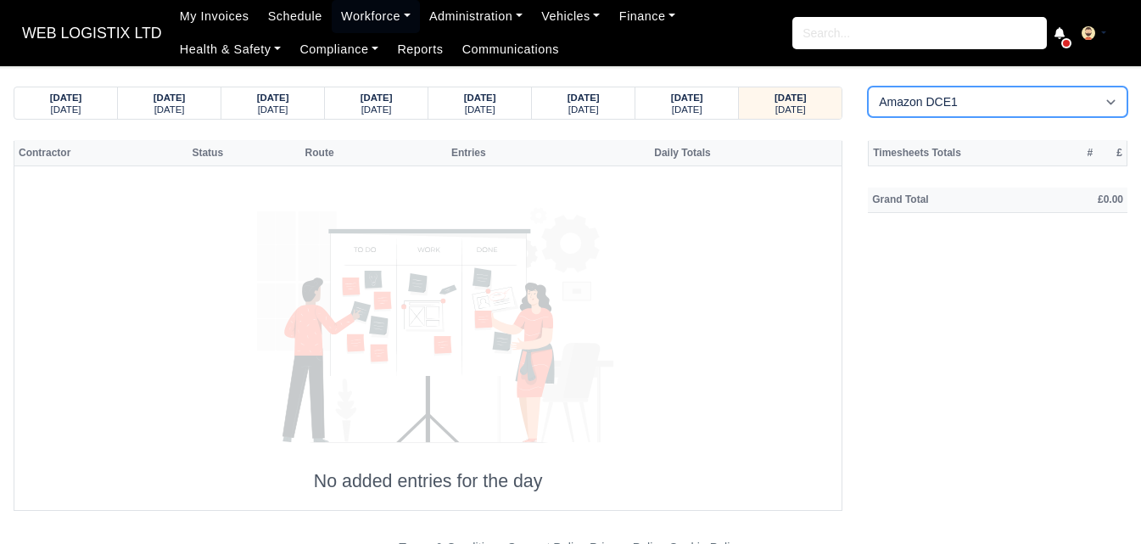
click at [969, 97] on select "Amazon DCE1 DWN2 - [GEOGRAPHIC_DATA] (DWN2) - Amazon Logistics (L34 7XL) DXM2 -…" at bounding box center [996, 101] width 259 height 31
click at [867, 86] on select "Amazon DCE1 DWN2 - [GEOGRAPHIC_DATA] (DWN2) - Amazon Logistics (L34 7XL) DXM2 -…" at bounding box center [996, 101] width 259 height 31
select select "1"
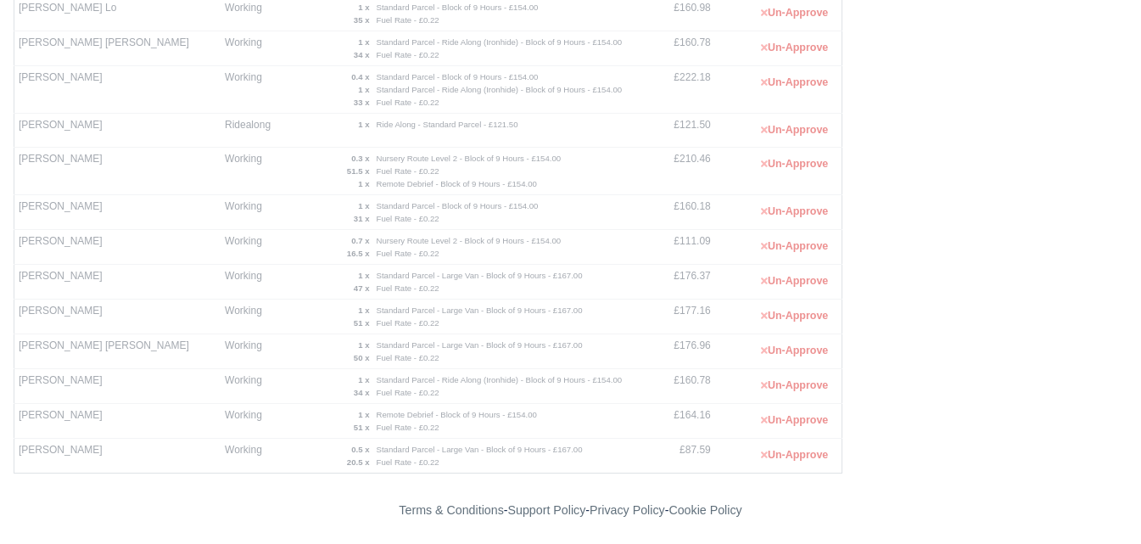
scroll to position [727, 0]
